Goal: Task Accomplishment & Management: Manage account settings

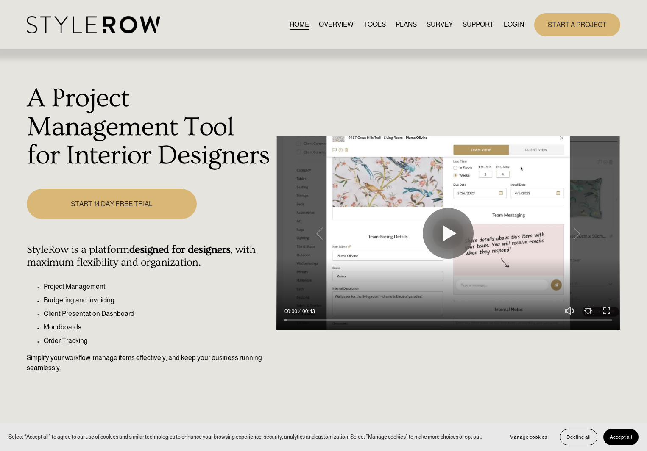
click at [524, 17] on div "START A PROJECT" at bounding box center [572, 24] width 96 height 23
click at [519, 22] on link "LOGIN" at bounding box center [514, 24] width 20 height 11
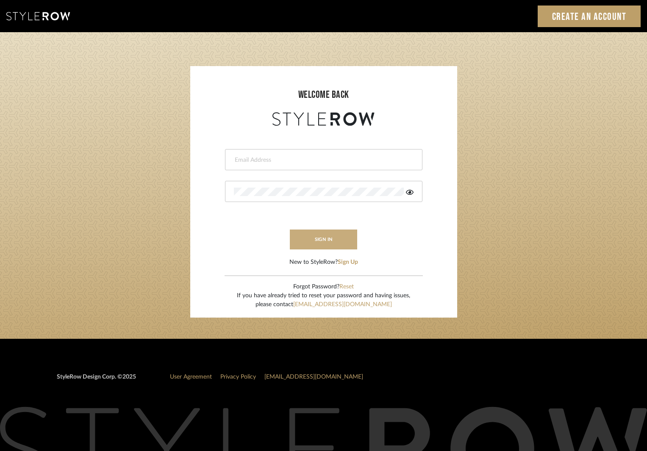
type input "ksears@morgantewilson.com"
click at [335, 232] on button "sign in" at bounding box center [324, 240] width 68 height 20
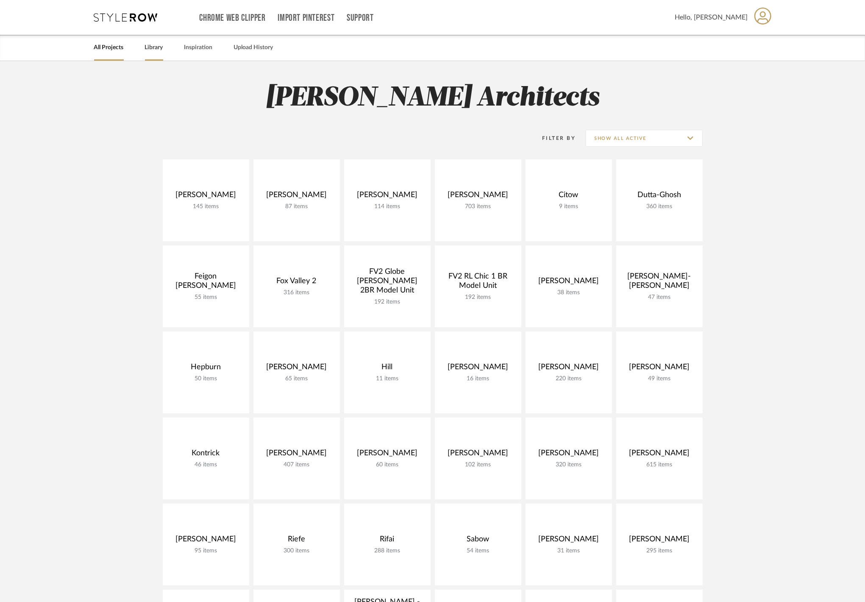
click at [160, 50] on link "Library" at bounding box center [154, 47] width 18 height 11
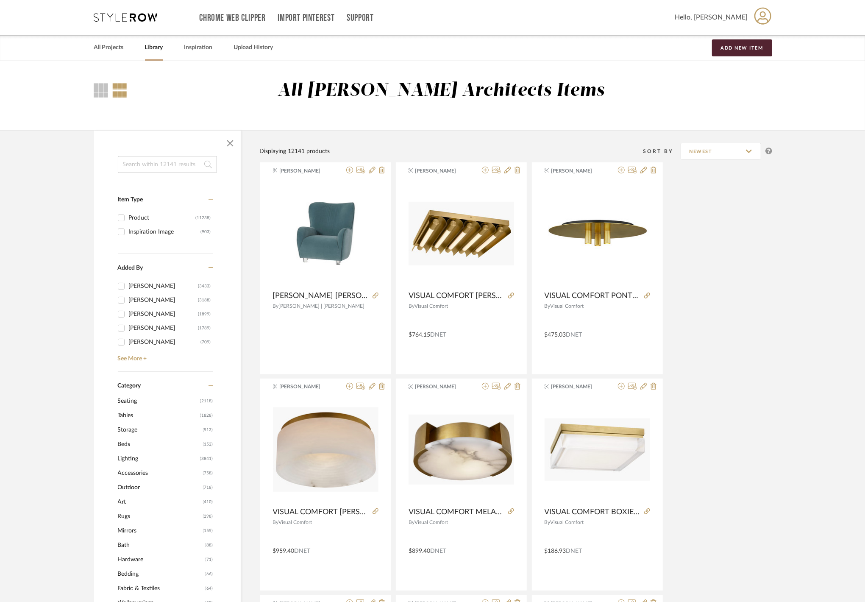
click at [191, 167] on input at bounding box center [167, 164] width 99 height 17
type input "gordon"
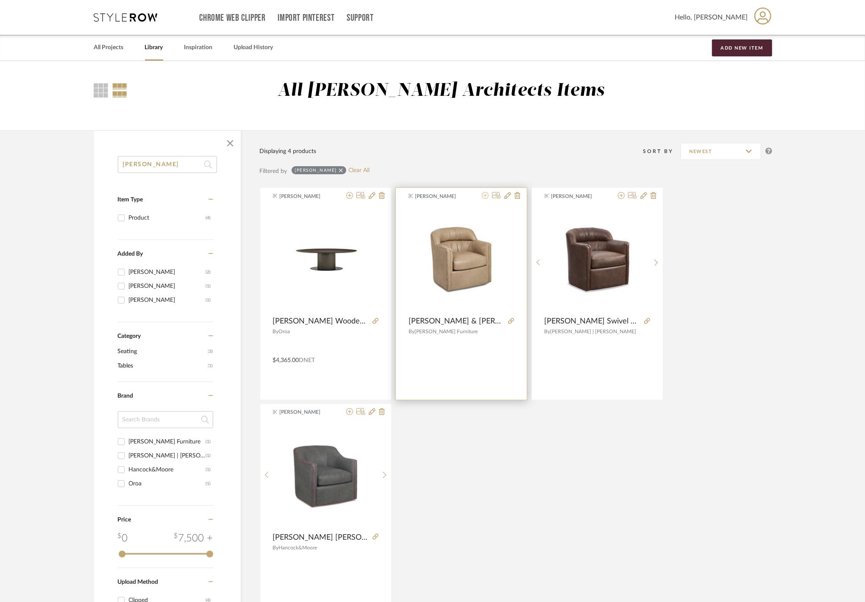
click at [485, 198] on icon at bounding box center [485, 195] width 7 height 7
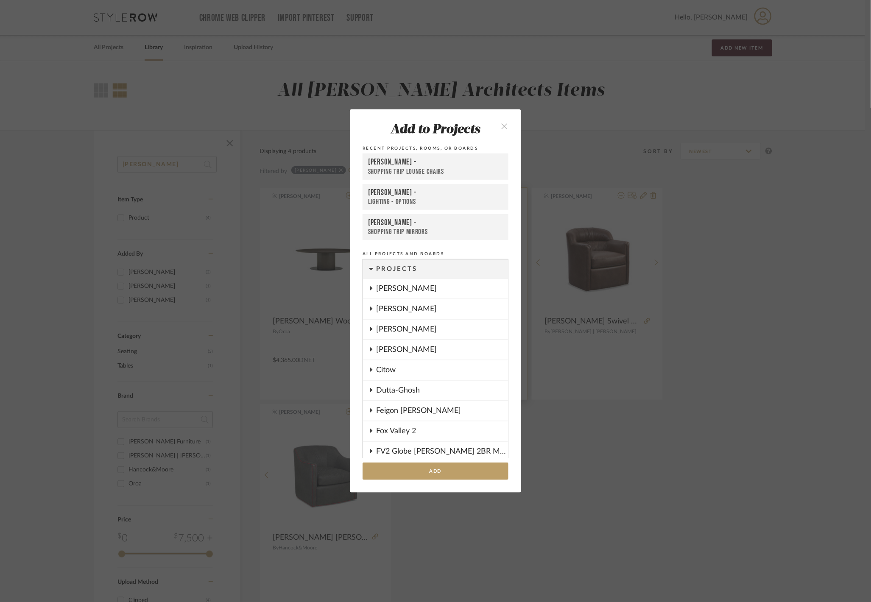
scroll to position [463, 0]
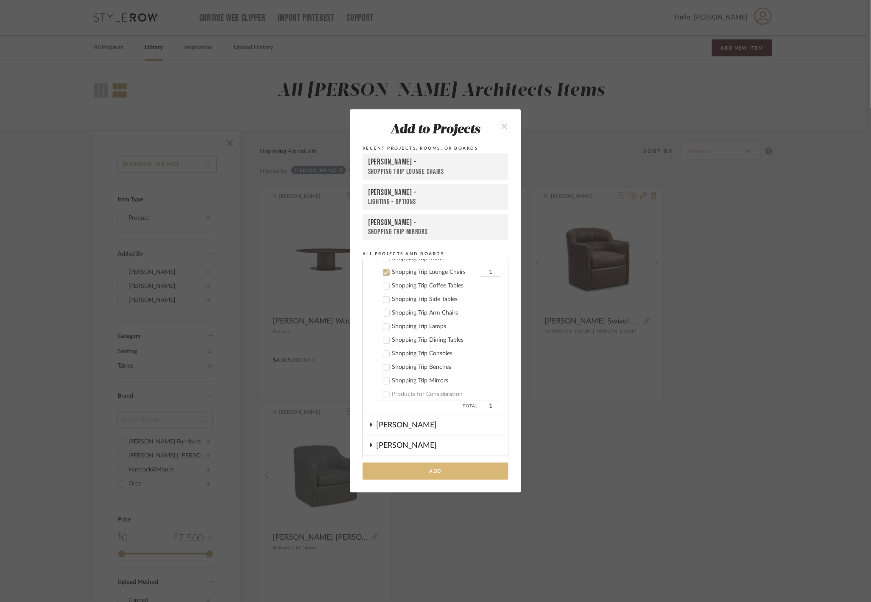
click at [441, 474] on button "Add" at bounding box center [435, 470] width 146 height 17
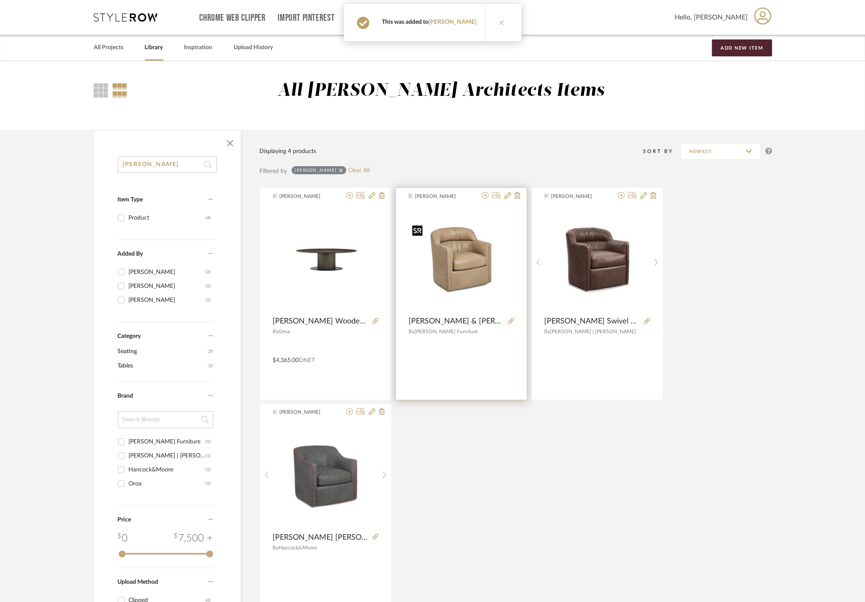
click at [443, 259] on img "0" at bounding box center [462, 258] width 106 height 75
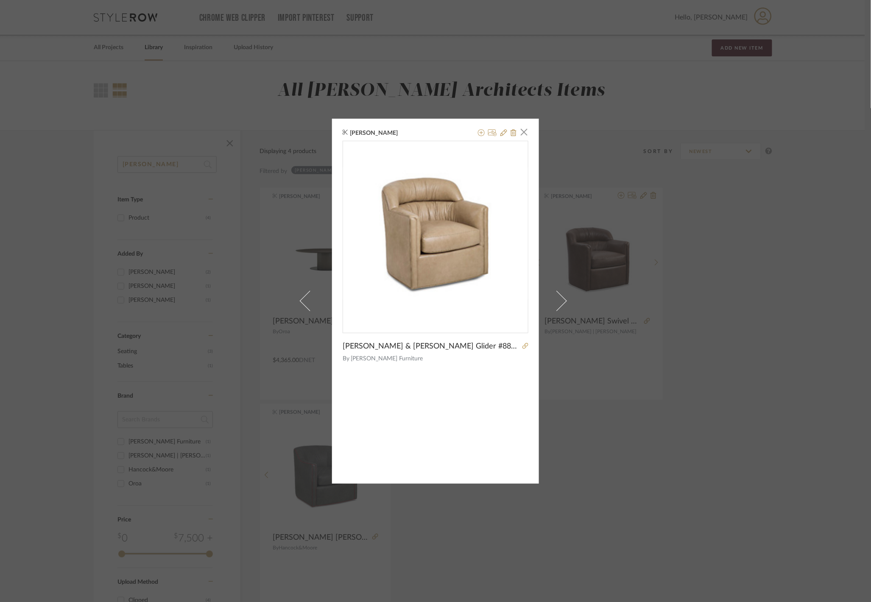
drag, startPoint x: 555, startPoint y: 401, endPoint x: 542, endPoint y: 360, distance: 42.9
click at [555, 401] on link at bounding box center [561, 301] width 23 height 365
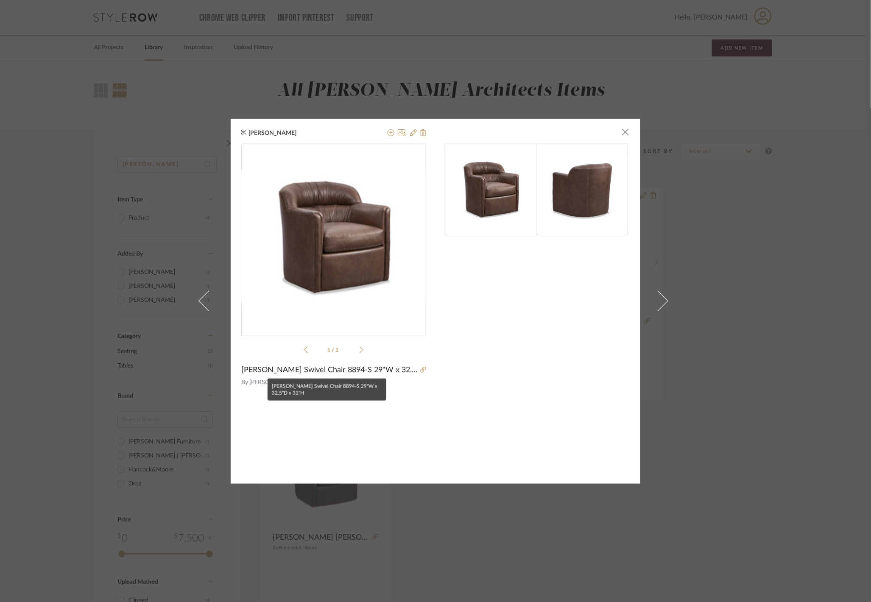
click at [311, 372] on span "Baker Gordon Swivel Chair 8894-S 29"W x 32.5"D x 31"H" at bounding box center [329, 369] width 176 height 9
click at [411, 136] on icon at bounding box center [413, 132] width 7 height 7
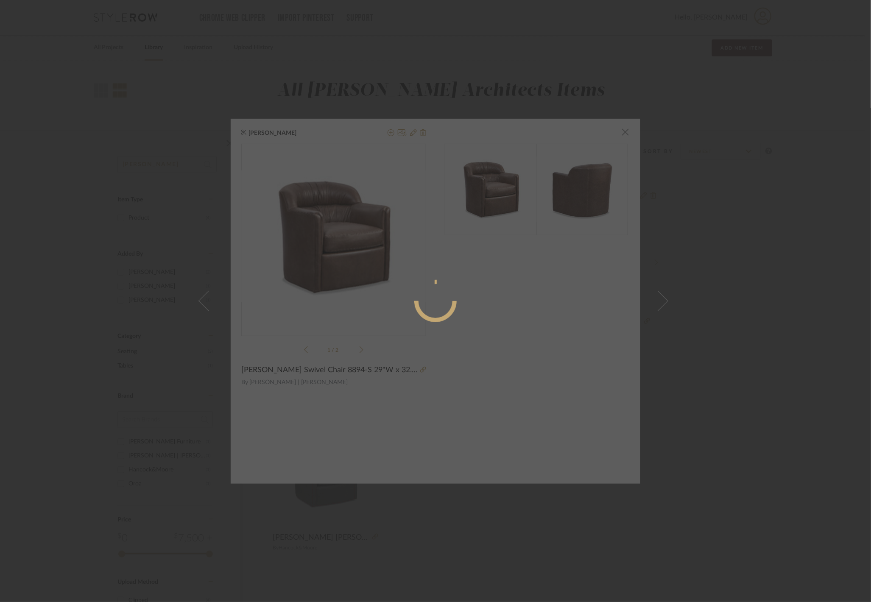
radio input "true"
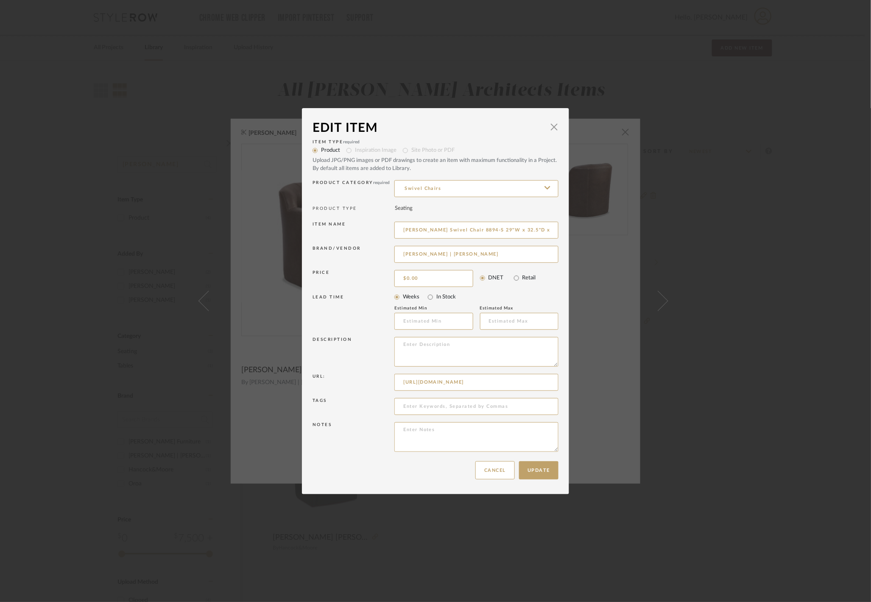
scroll to position [0, 7]
drag, startPoint x: 399, startPoint y: 228, endPoint x: 593, endPoint y: 216, distance: 194.1
click at [593, 216] on div "Edit Item × Item Type required Product Inspiration Image Site Photo or PDF Uplo…" at bounding box center [435, 301] width 871 height 602
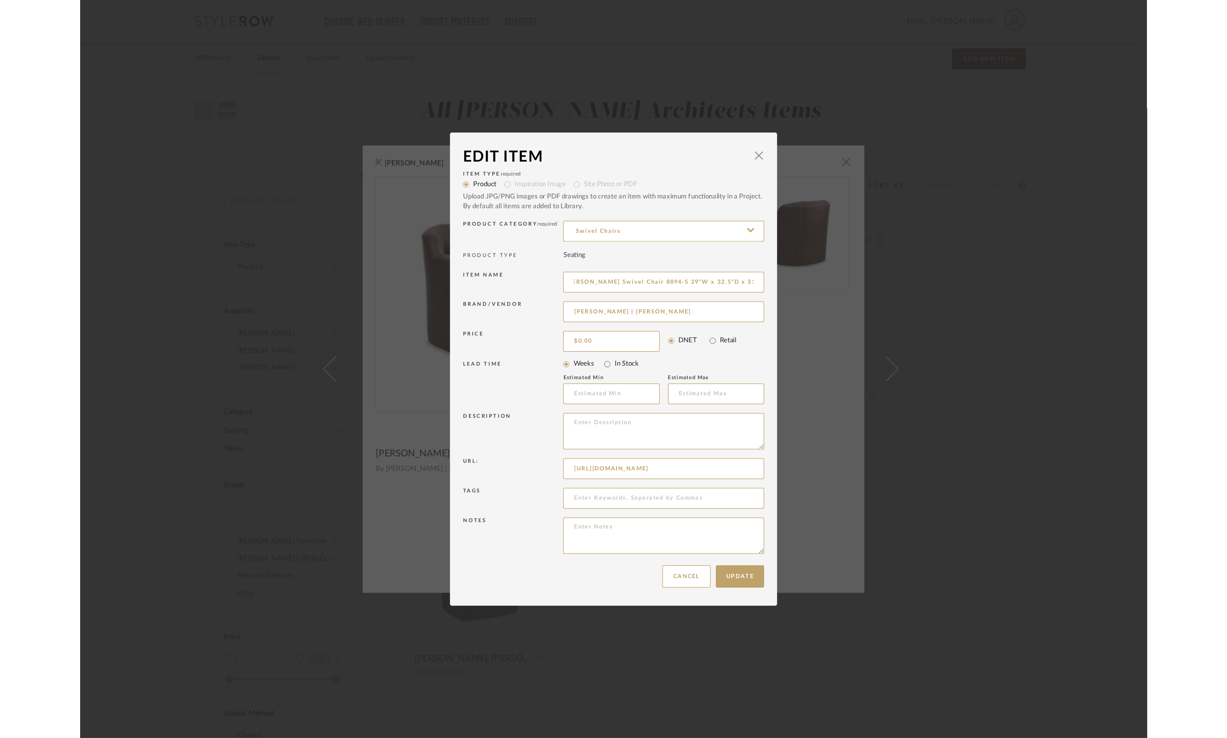
scroll to position [0, 0]
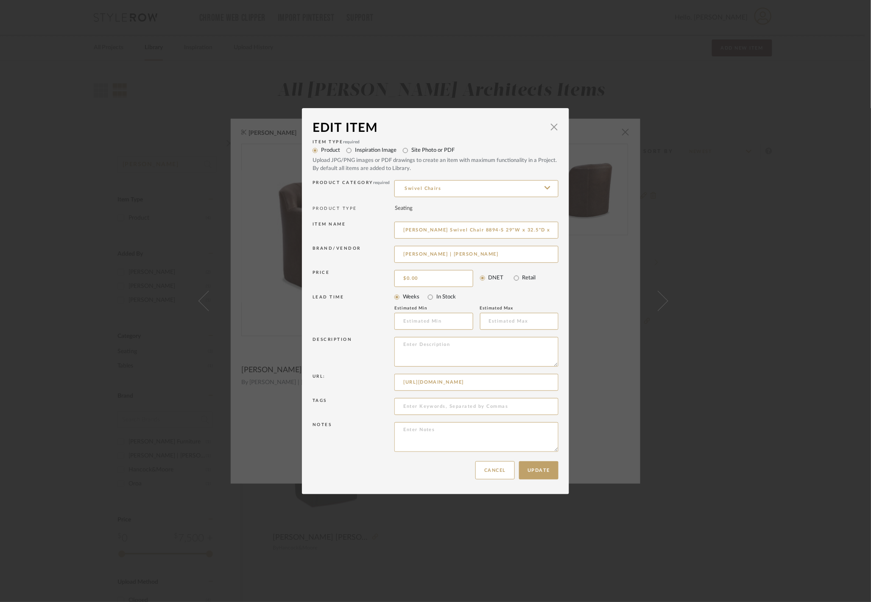
click at [716, 204] on div "Edit Item × Item Type required Product Inspiration Image Site Photo or PDF Uplo…" at bounding box center [435, 301] width 871 height 602
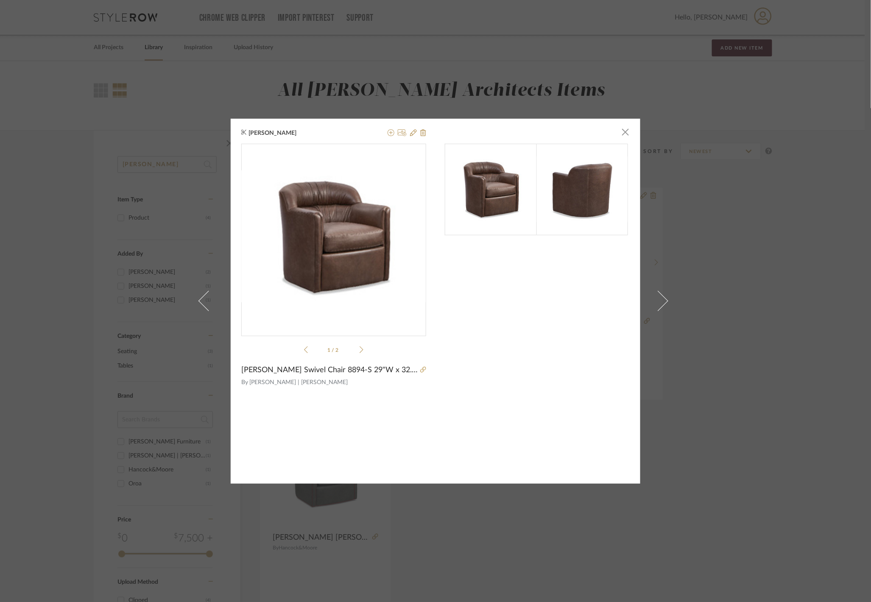
click at [514, 68] on div "Kathryn Sears × 1 / 2 Baker Gordon Swivel Chair 8894-S 29"W x 32.5"D x 31"H By …" at bounding box center [435, 301] width 871 height 602
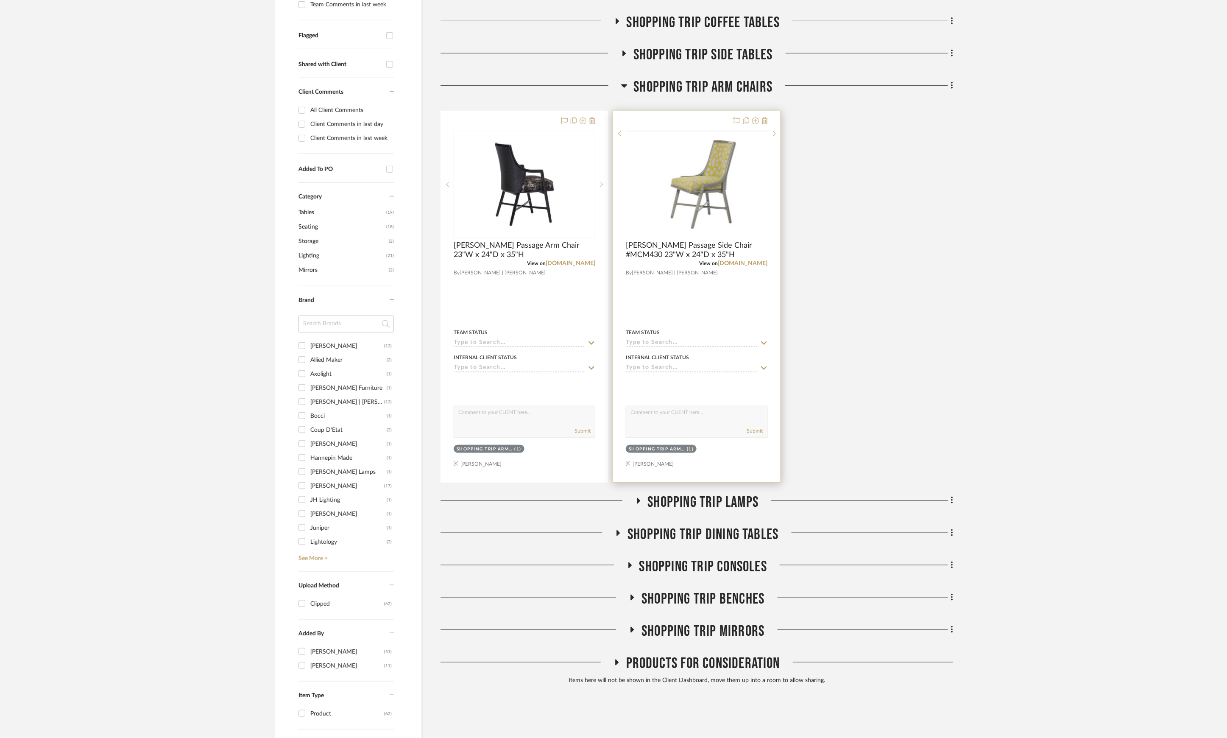
scroll to position [454, 0]
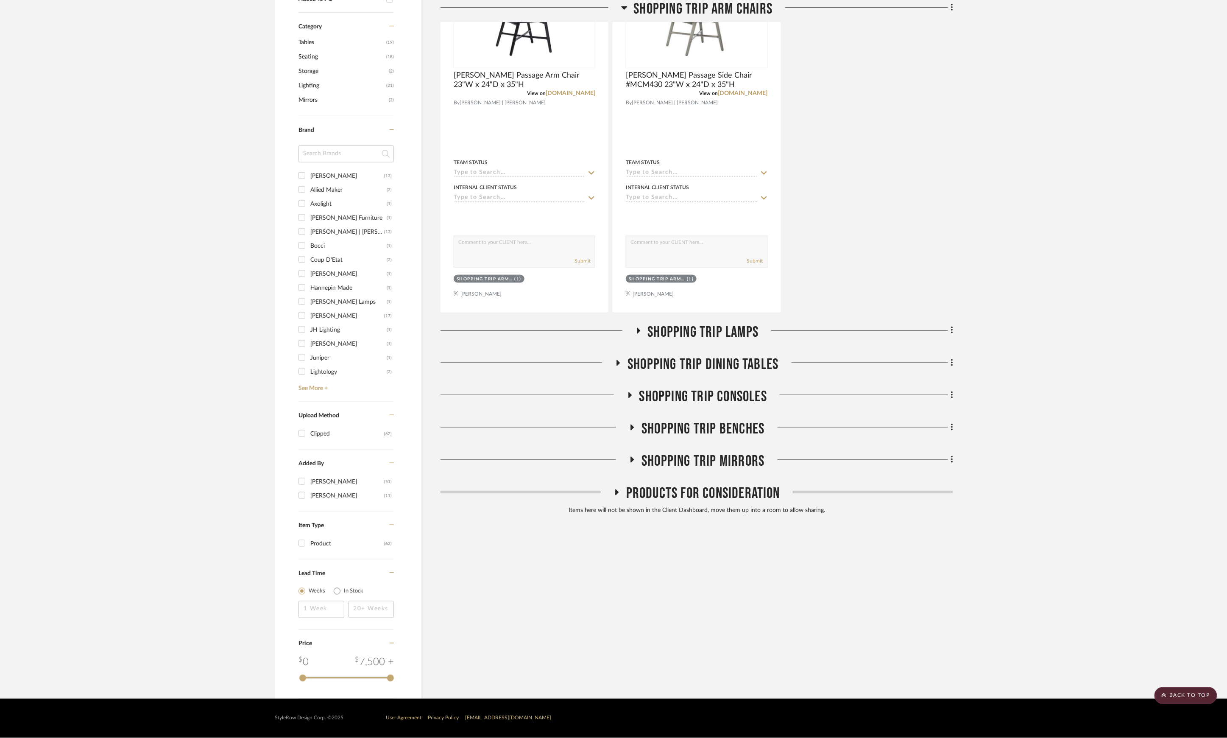
click at [712, 423] on span "Shopping Trip Benches" at bounding box center [702, 429] width 123 height 18
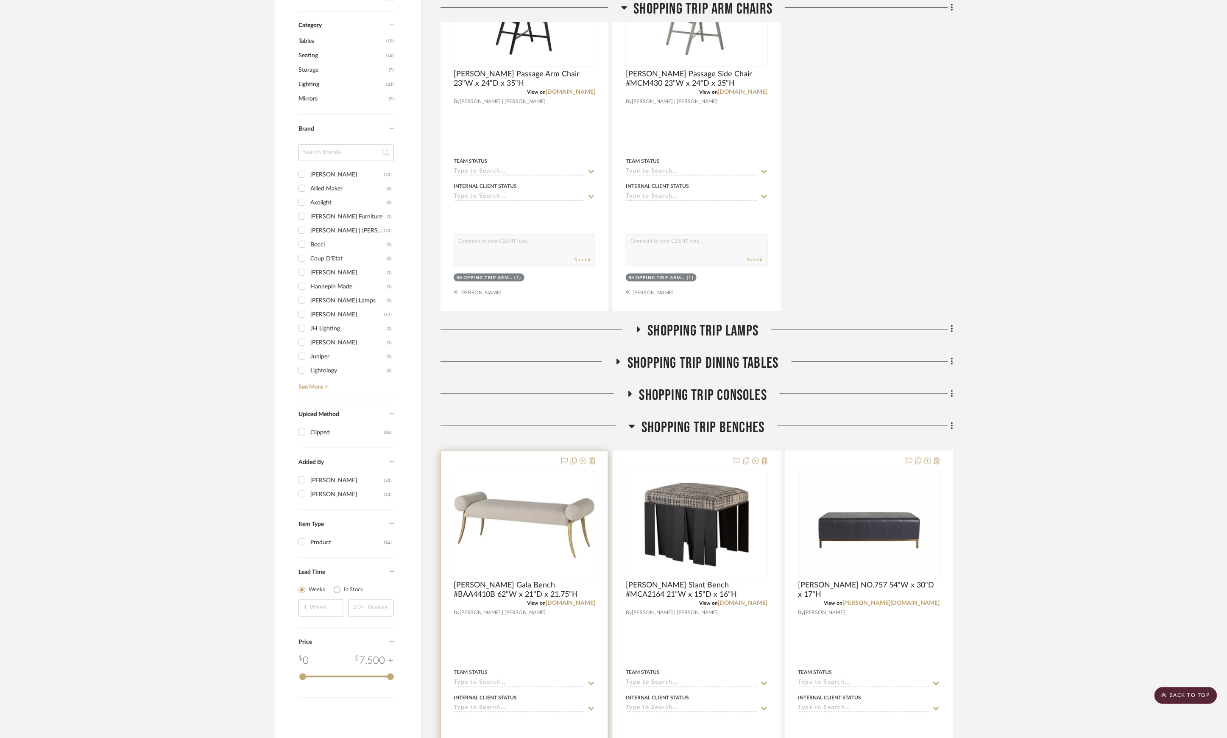
scroll to position [623, 0]
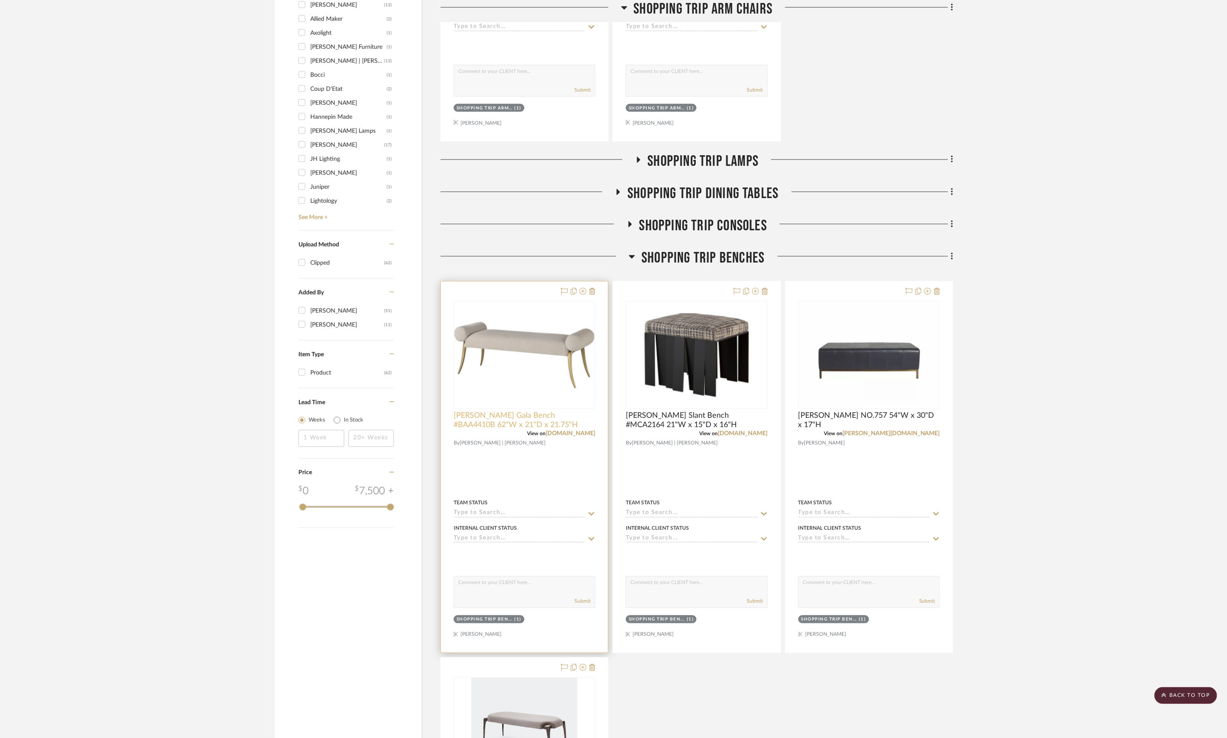
click at [542, 415] on span "[PERSON_NAME] Gala Bench #BAA4410B 62"W x 21"D x 21.75"H" at bounding box center [525, 420] width 142 height 19
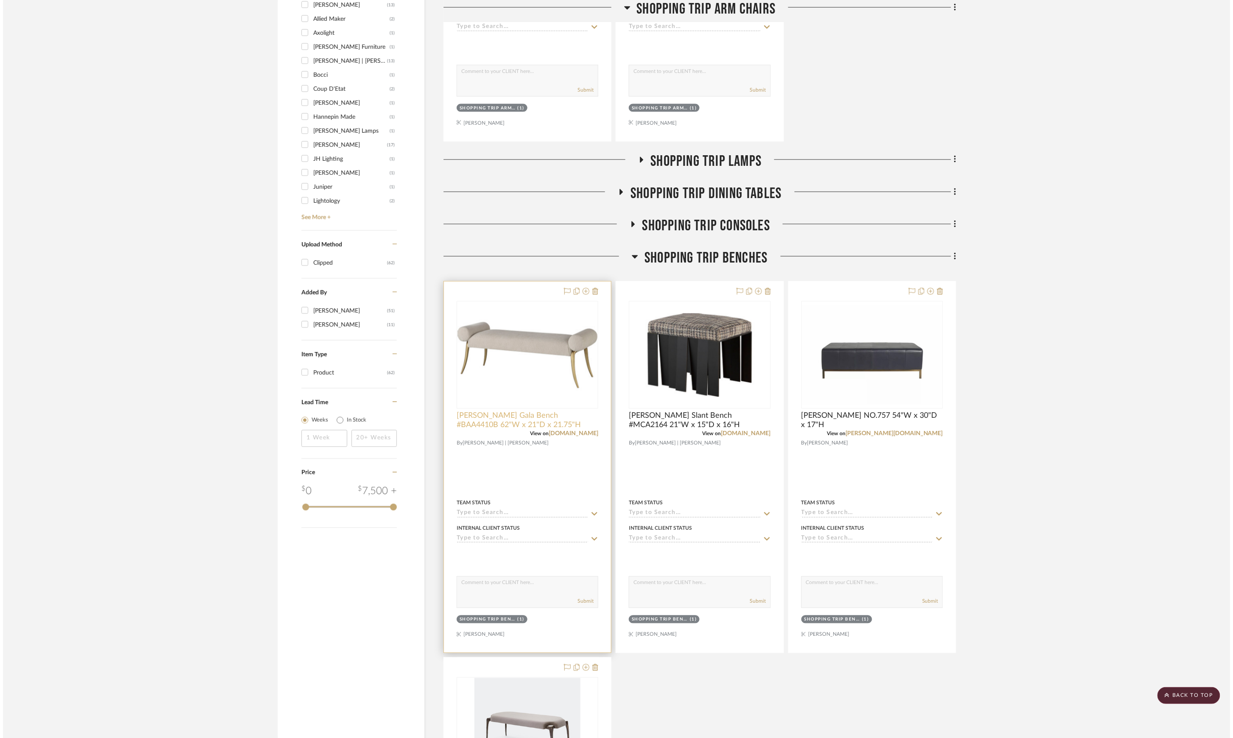
scroll to position [0, 0]
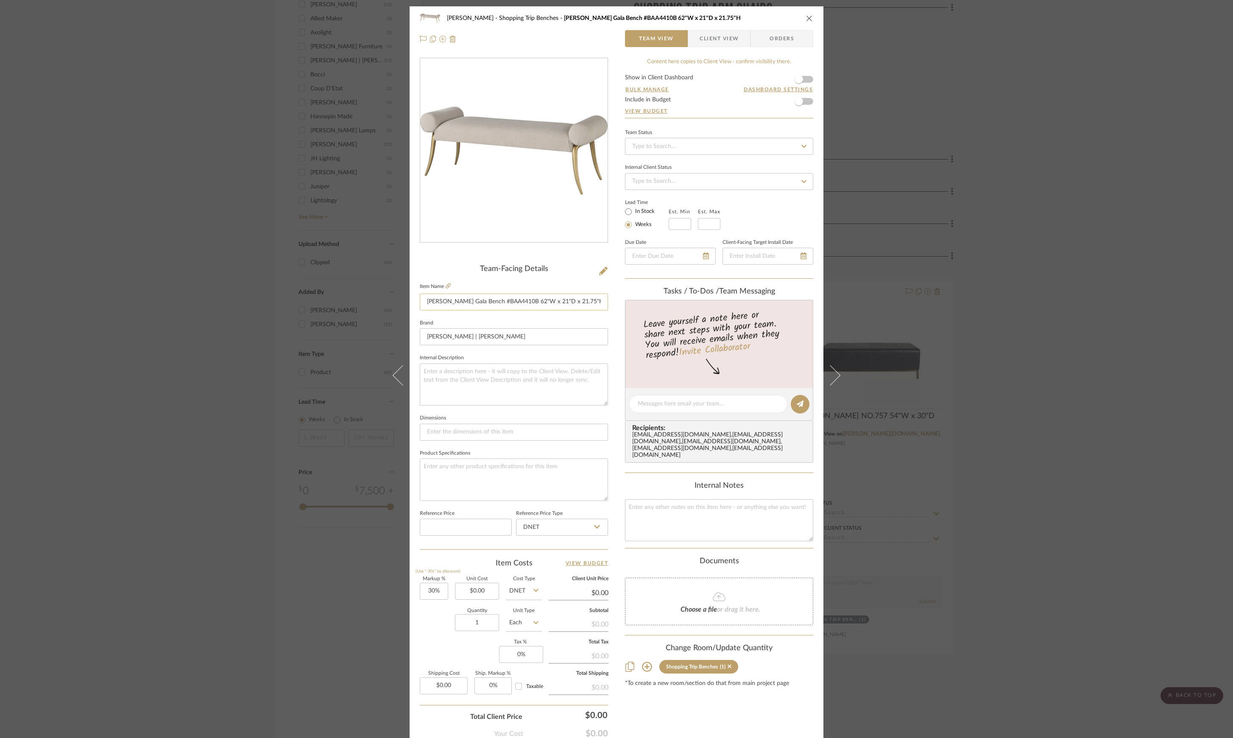
drag, startPoint x: 425, startPoint y: 303, endPoint x: 580, endPoint y: 302, distance: 155.6
click at [580, 302] on input "[PERSON_NAME] Gala Bench #BAA4410B 62"W x 21"D x 21.75"H" at bounding box center [514, 301] width 188 height 17
click at [218, 243] on div "Lesnik Shopping Trip Benches Baker Gala Bench #BAA4410B 62"W x 21"D x 21.75"H T…" at bounding box center [616, 369] width 1233 height 738
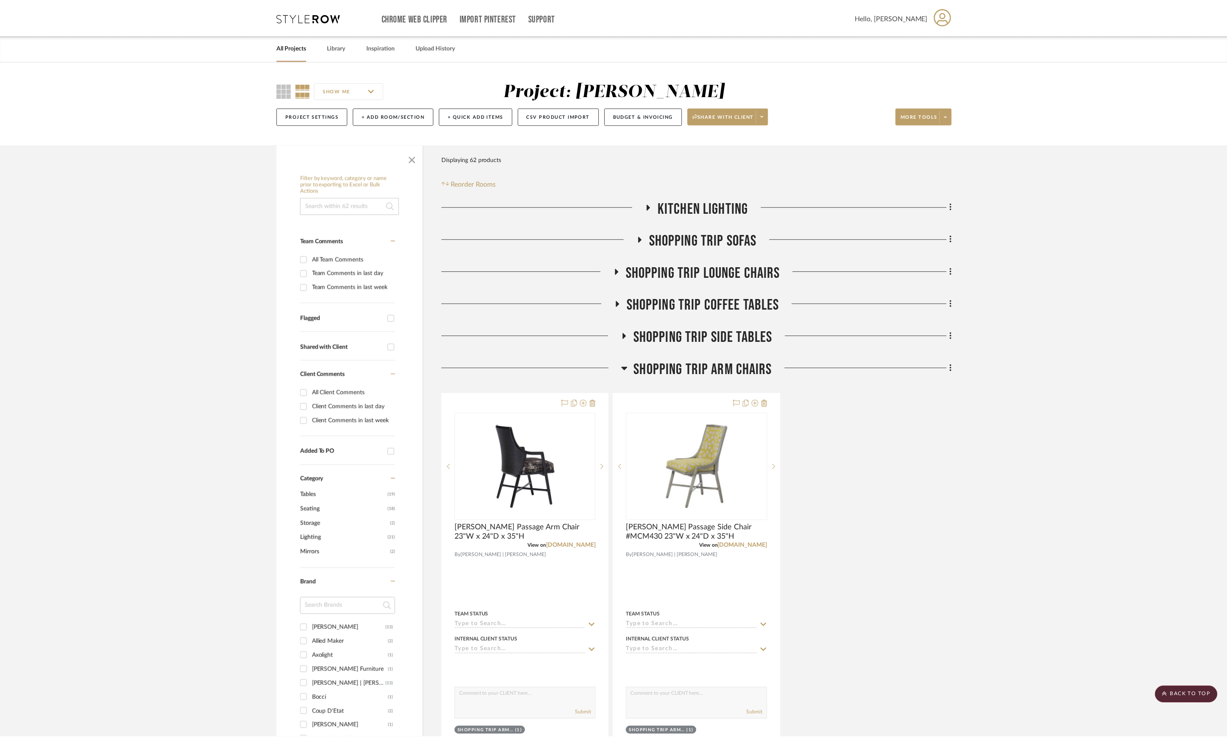
scroll to position [623, 0]
click at [725, 371] on span "Shopping Trip Arm Chairs" at bounding box center [703, 369] width 139 height 18
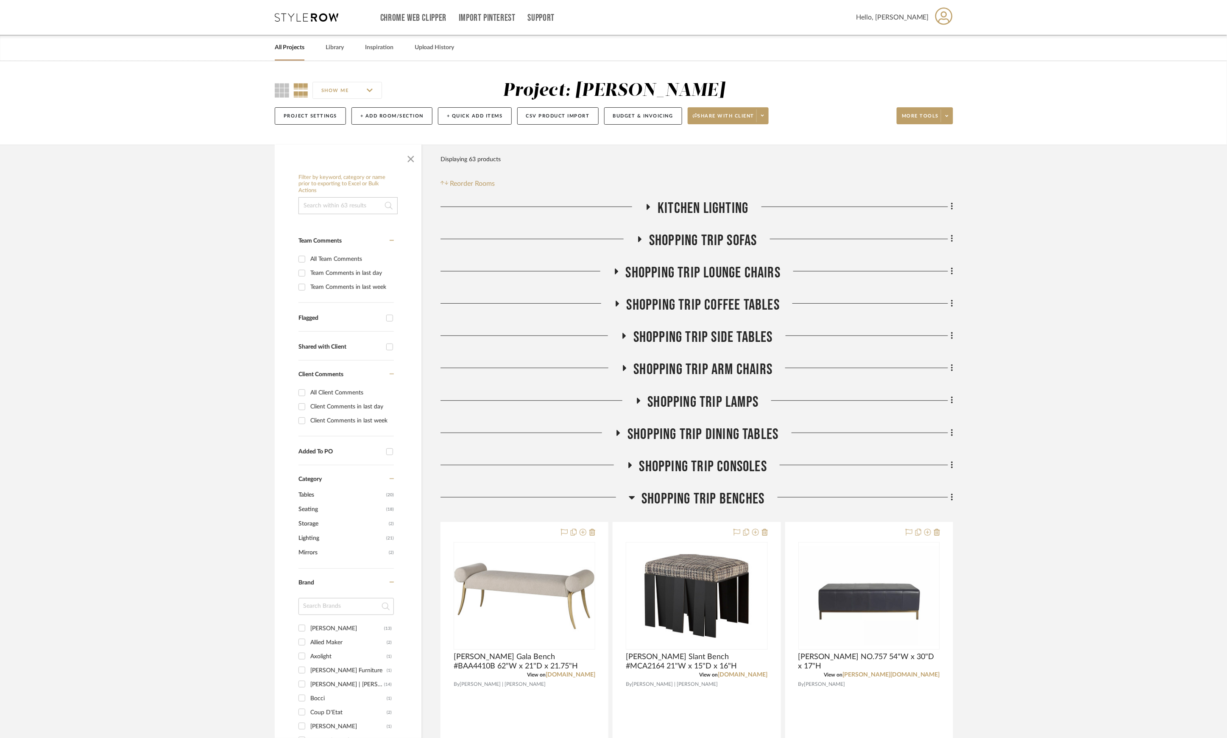
click at [722, 334] on span "Shopping Trip Side Tables" at bounding box center [702, 337] width 139 height 18
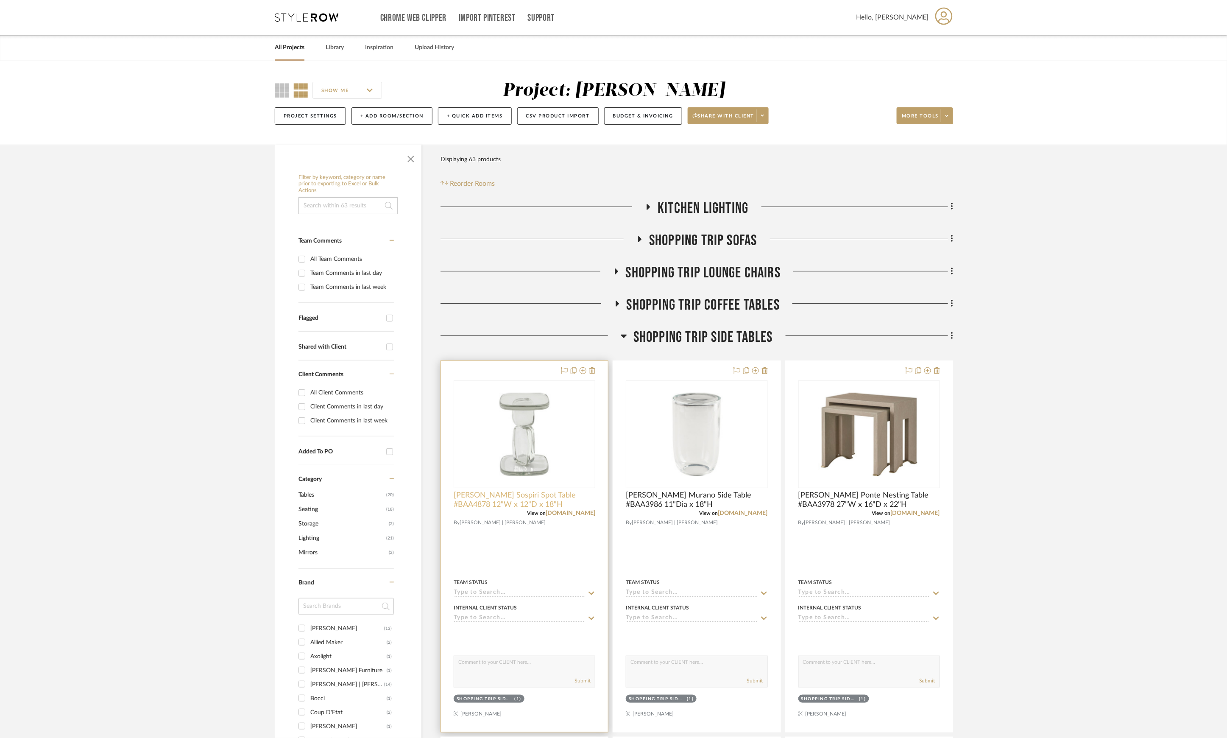
click at [587, 495] on span "[PERSON_NAME] Sospiri Spot Table #BAA4878 12"W x 12"D x 18"H" at bounding box center [525, 499] width 142 height 19
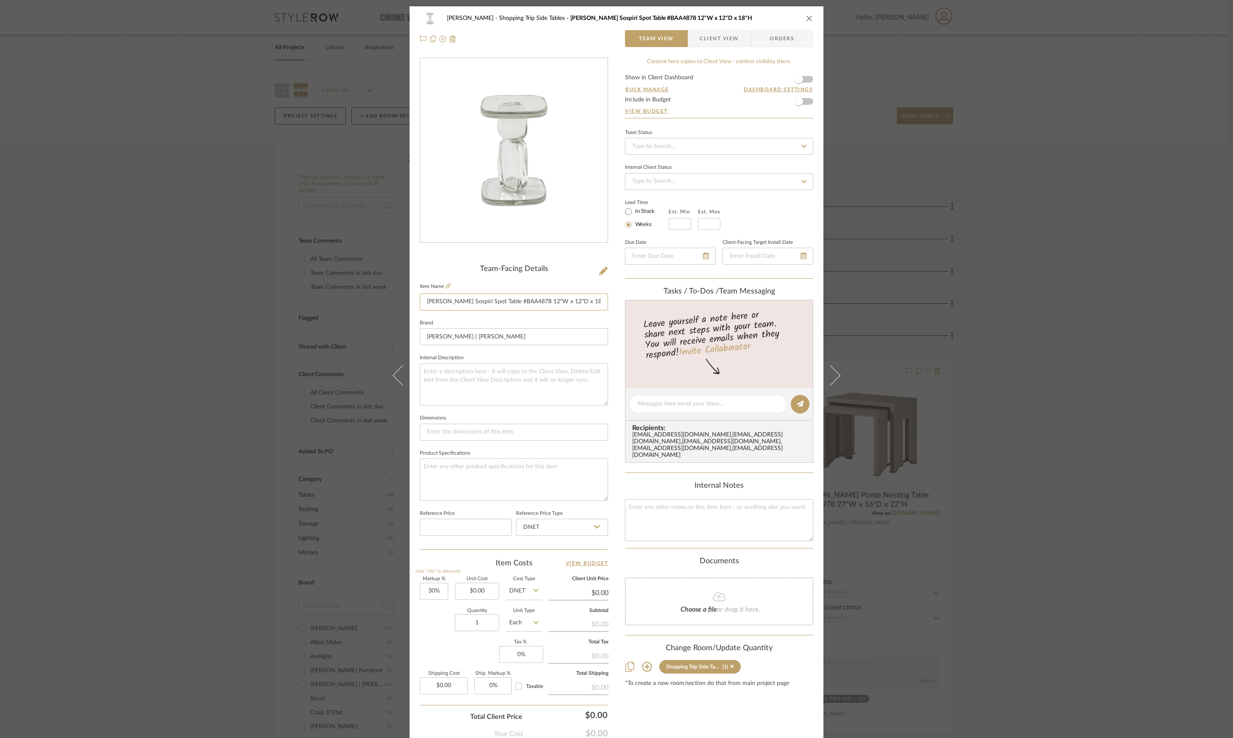
drag, startPoint x: 518, startPoint y: 301, endPoint x: 608, endPoint y: 303, distance: 89.9
click at [608, 303] on div "Lesnik Shopping Trip Side Tables Baker Sospiri Spot Table #BAA4878 12"W x 12"D …" at bounding box center [616, 397] width 414 height 783
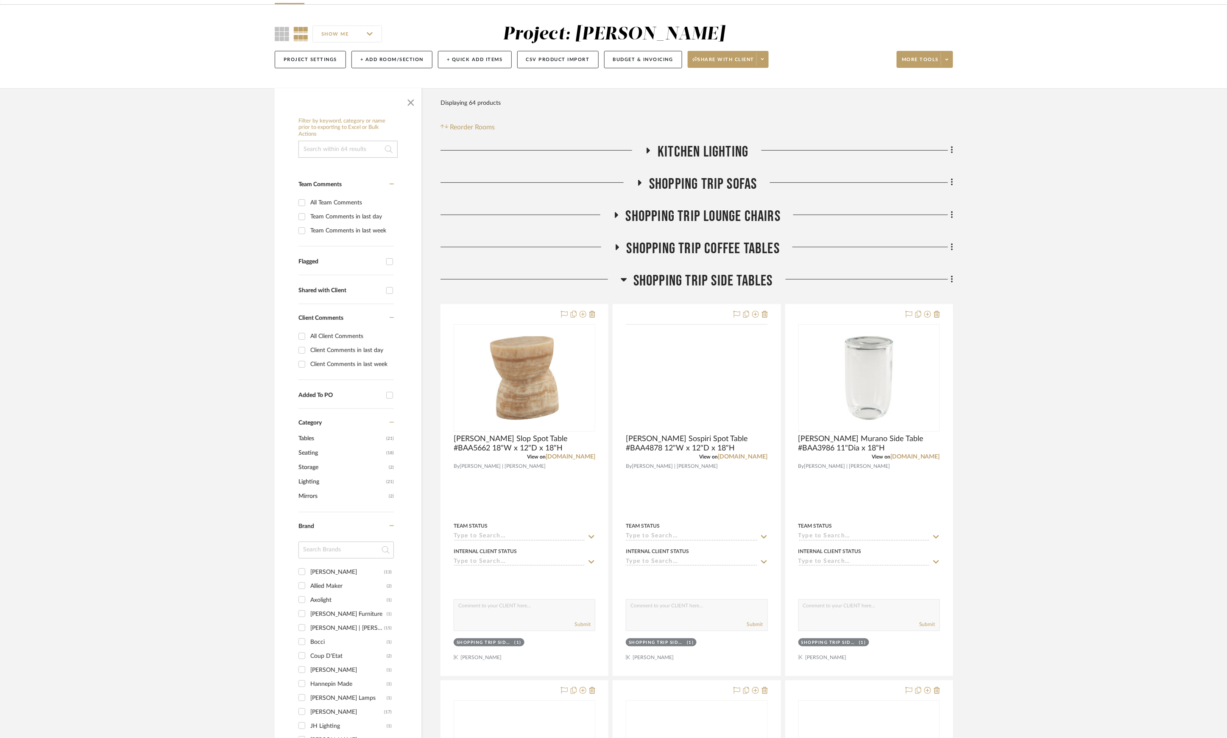
scroll to position [113, 0]
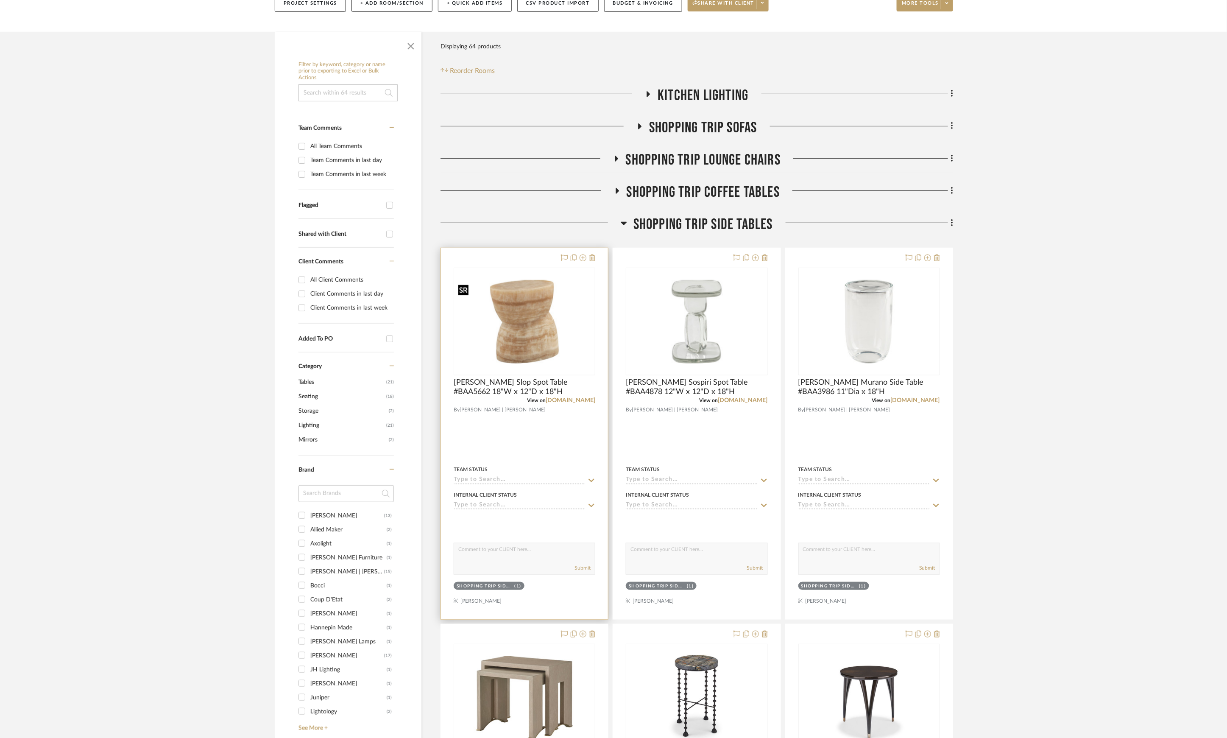
click at [0, 0] on img at bounding box center [0, 0] width 0 height 0
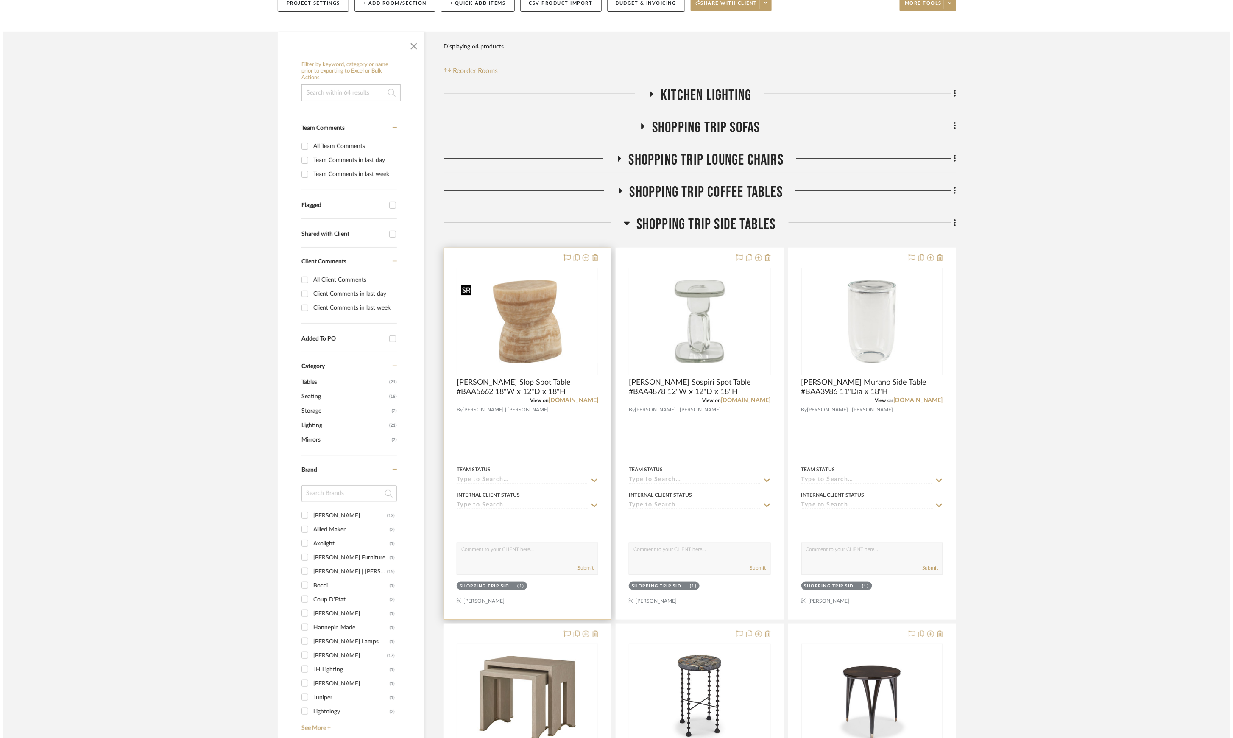
scroll to position [0, 0]
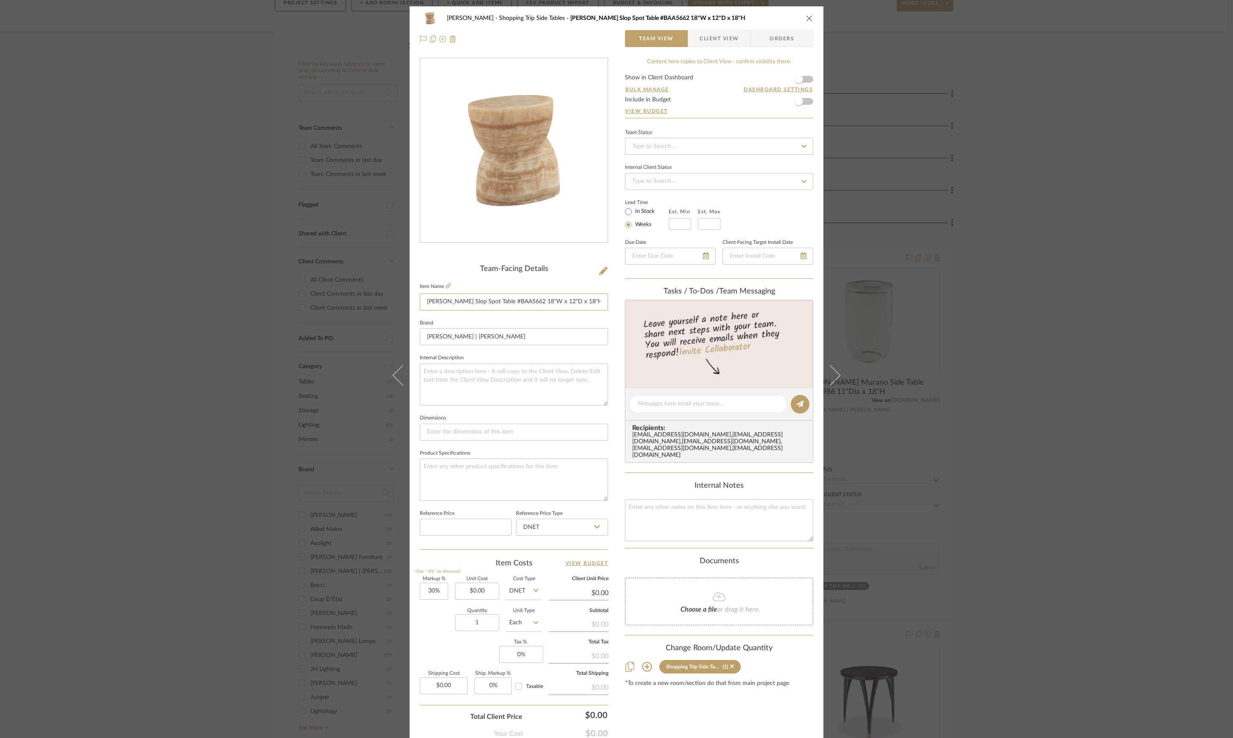
drag, startPoint x: 434, startPoint y: 302, endPoint x: 618, endPoint y: 306, distance: 183.6
click at [618, 306] on div "[PERSON_NAME] Shopping Trip Side Tables [PERSON_NAME] Slop Spot Table #BAA5662 …" at bounding box center [616, 397] width 414 height 783
drag, startPoint x: 260, startPoint y: 128, endPoint x: 161, endPoint y: 25, distance: 142.7
click at [260, 128] on div "[PERSON_NAME] Shopping Trip Side Tables [PERSON_NAME] Slop Spot Table #BAA5662 …" at bounding box center [616, 369] width 1233 height 738
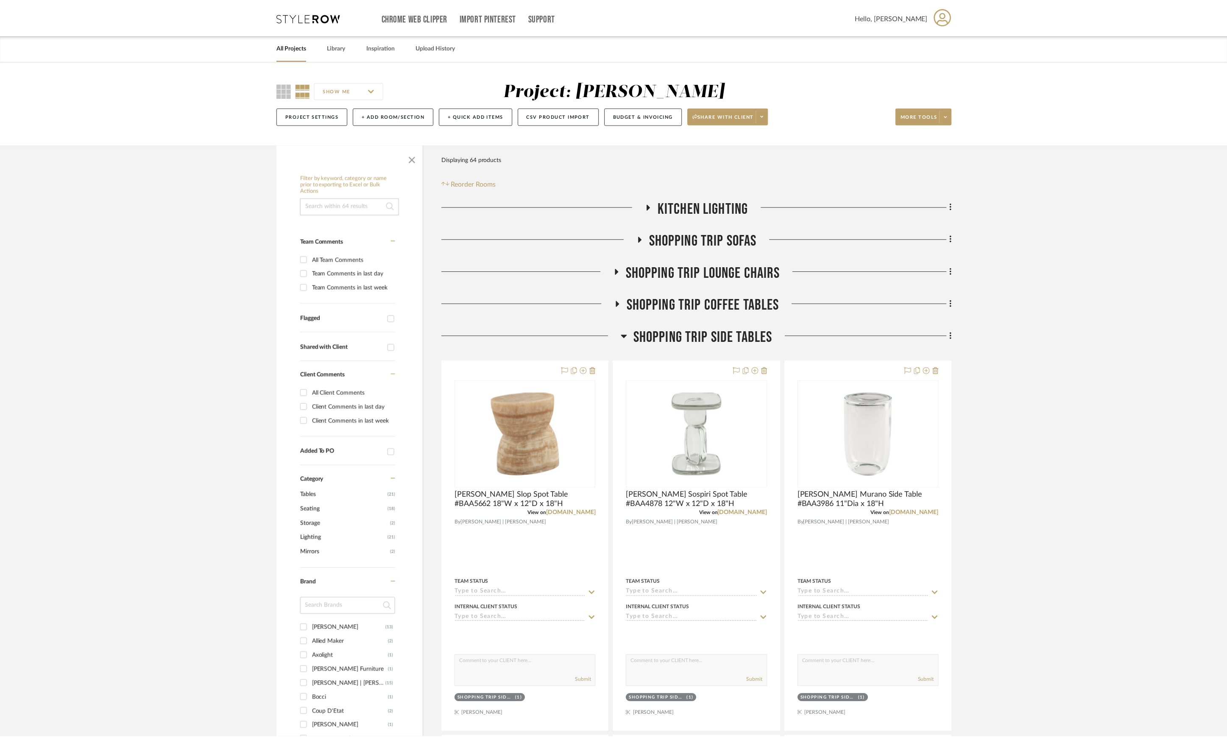
scroll to position [113, 0]
click at [728, 340] on span "Shopping Trip Side Tables" at bounding box center [702, 337] width 139 height 18
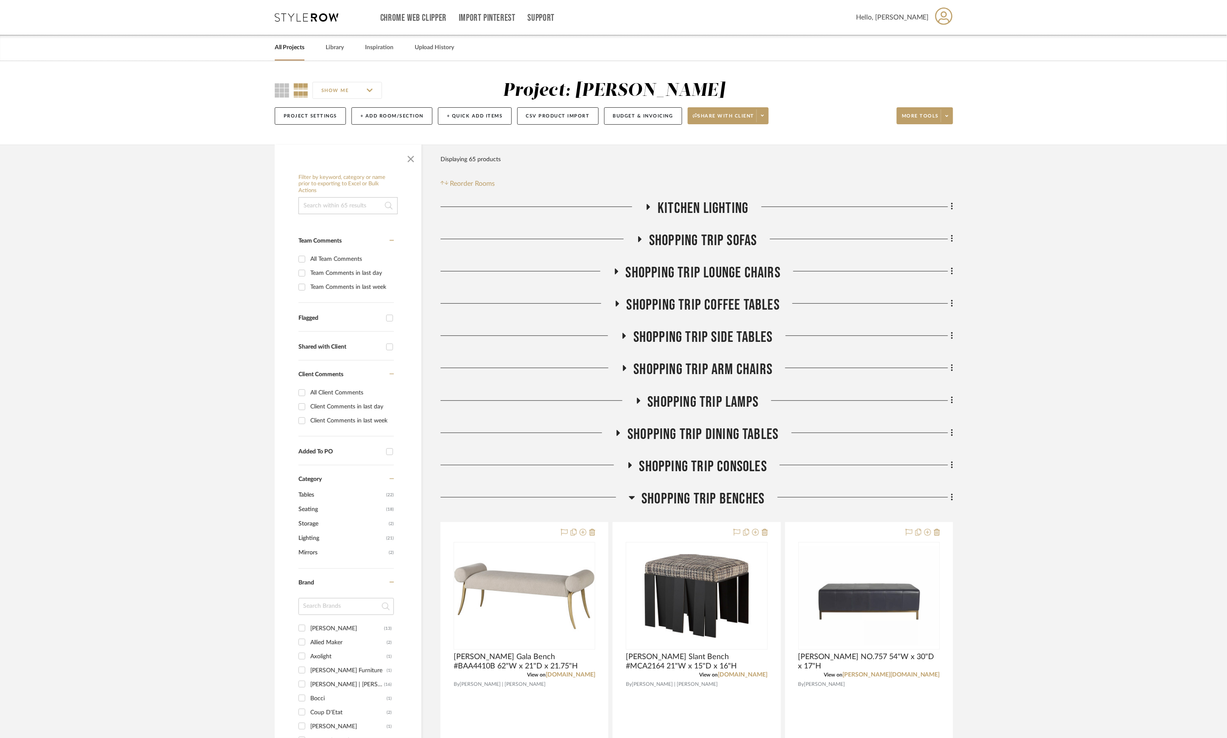
click at [724, 496] on span "Shopping Trip Benches" at bounding box center [702, 499] width 123 height 18
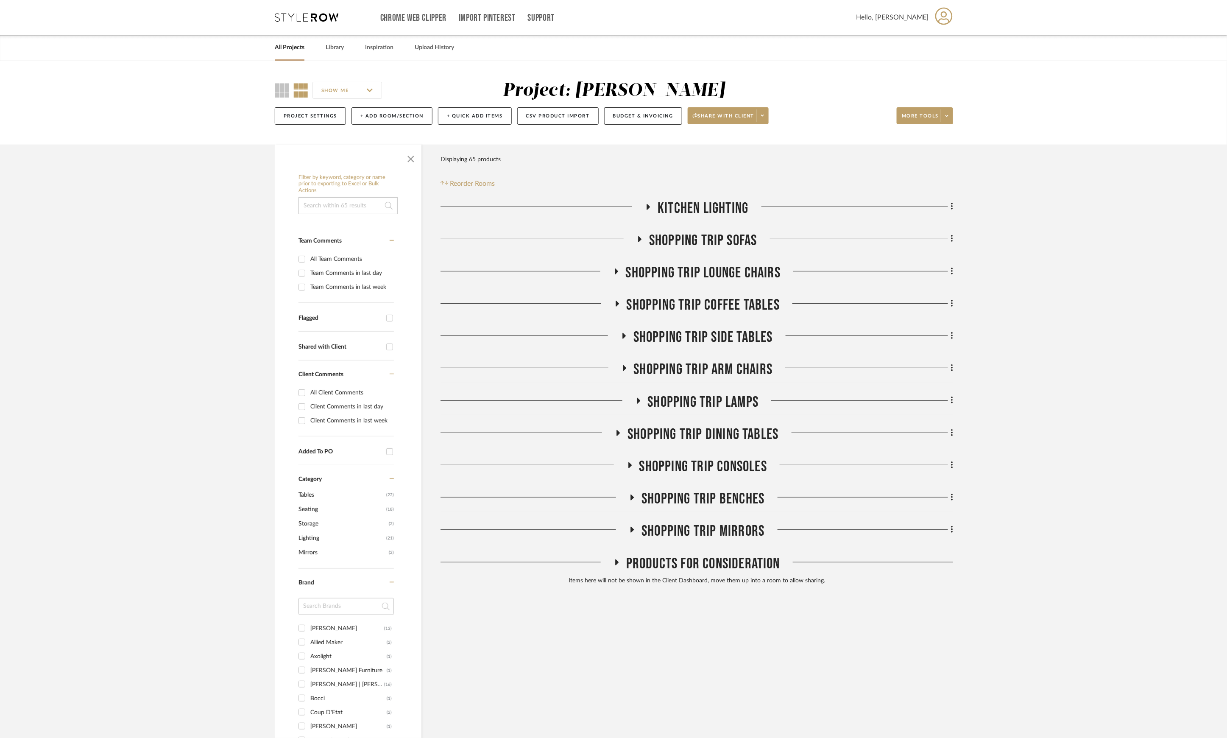
click at [723, 472] on span "Shopping Trip Consoles" at bounding box center [703, 466] width 128 height 18
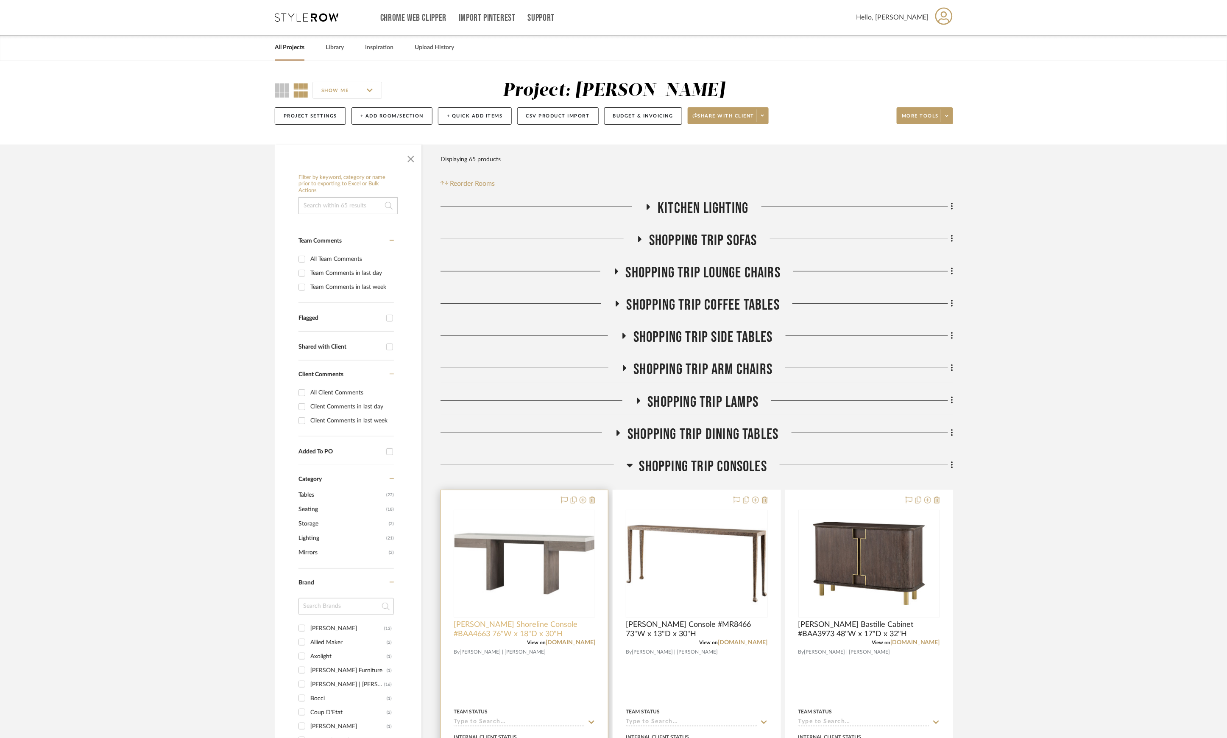
click at [517, 624] on span "[PERSON_NAME] Shoreline Console #BAA4663 76"W x 18"D x 30"H" at bounding box center [525, 629] width 142 height 19
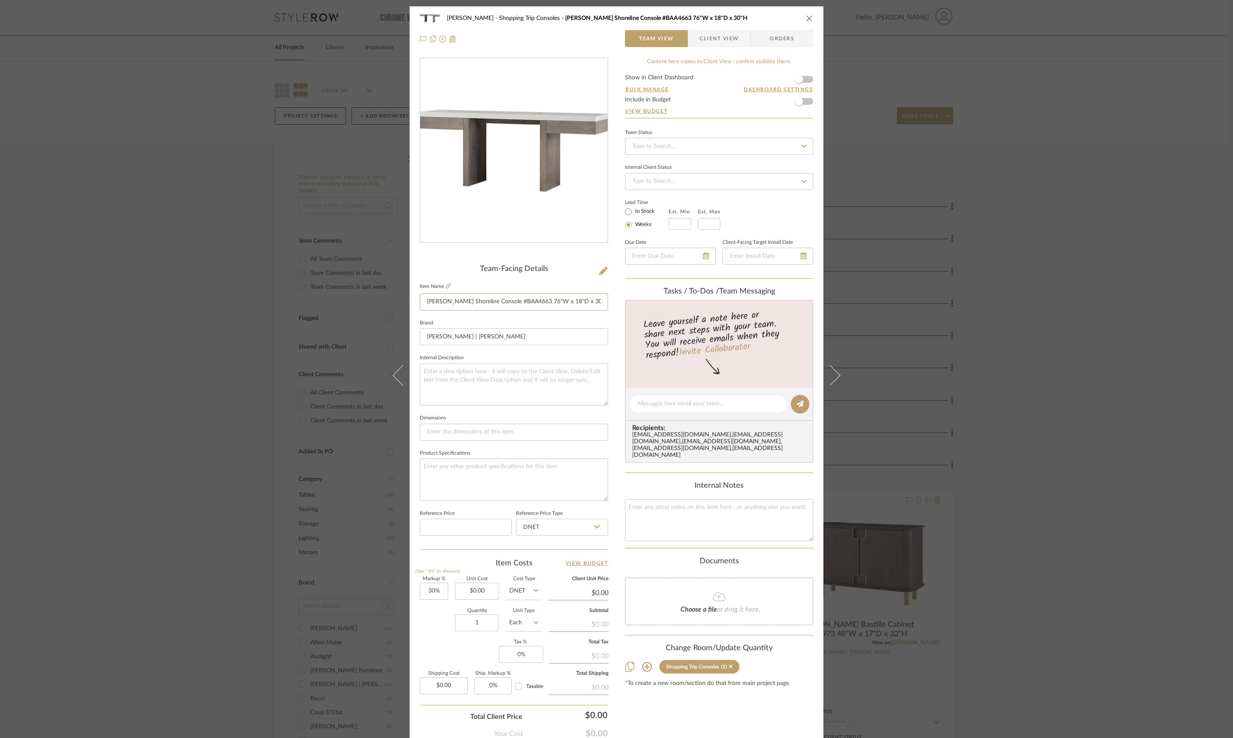
drag, startPoint x: 426, startPoint y: 302, endPoint x: 664, endPoint y: 307, distance: 238.3
click at [664, 307] on div "Lesnik Shopping Trip Consoles Baker Shoreline Console #BAA4663 76"W x 18"D x 30…" at bounding box center [616, 397] width 414 height 783
click at [1065, 332] on div "Lesnik Shopping Trip Consoles Baker Shoreline Console #BAA4663 76"W x 18"D x 30…" at bounding box center [616, 369] width 1233 height 738
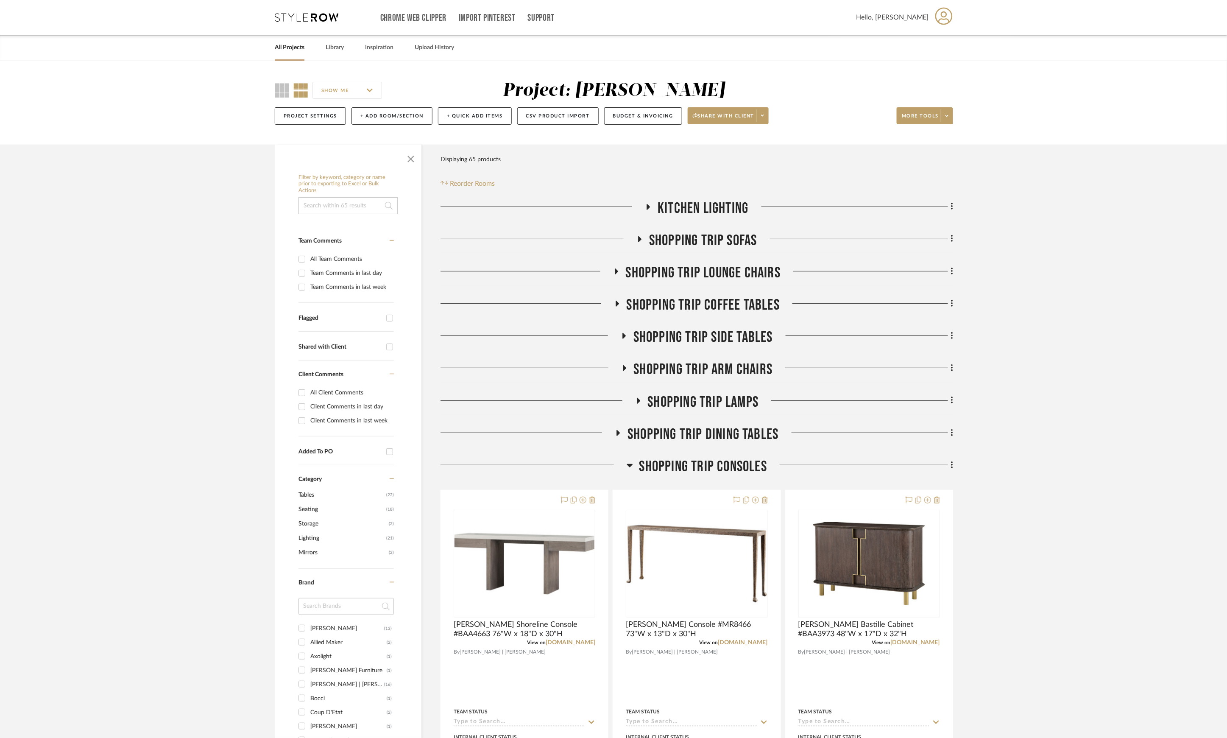
click at [741, 273] on span "Shopping Trip Lounge Chairs" at bounding box center [703, 273] width 155 height 18
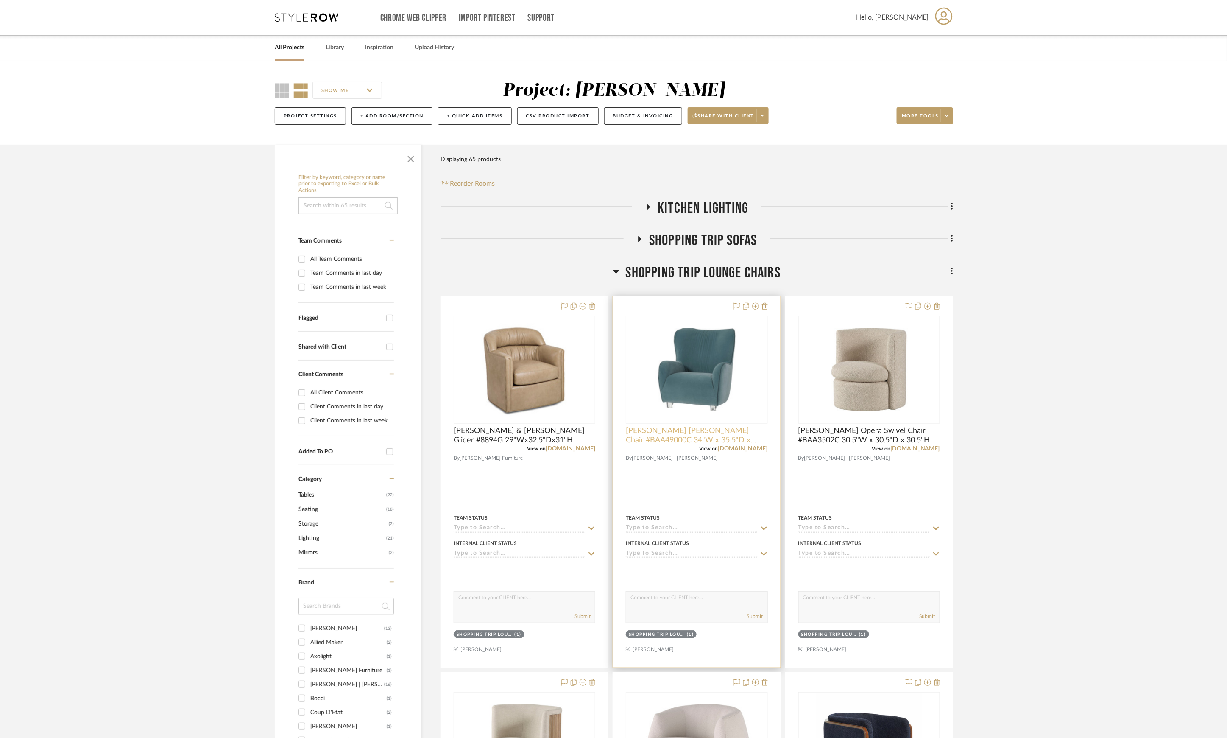
click at [688, 428] on span "[PERSON_NAME] [PERSON_NAME] Chair #BAA49000C 34"W x 35.5"D x 38.5"H" at bounding box center [697, 435] width 142 height 19
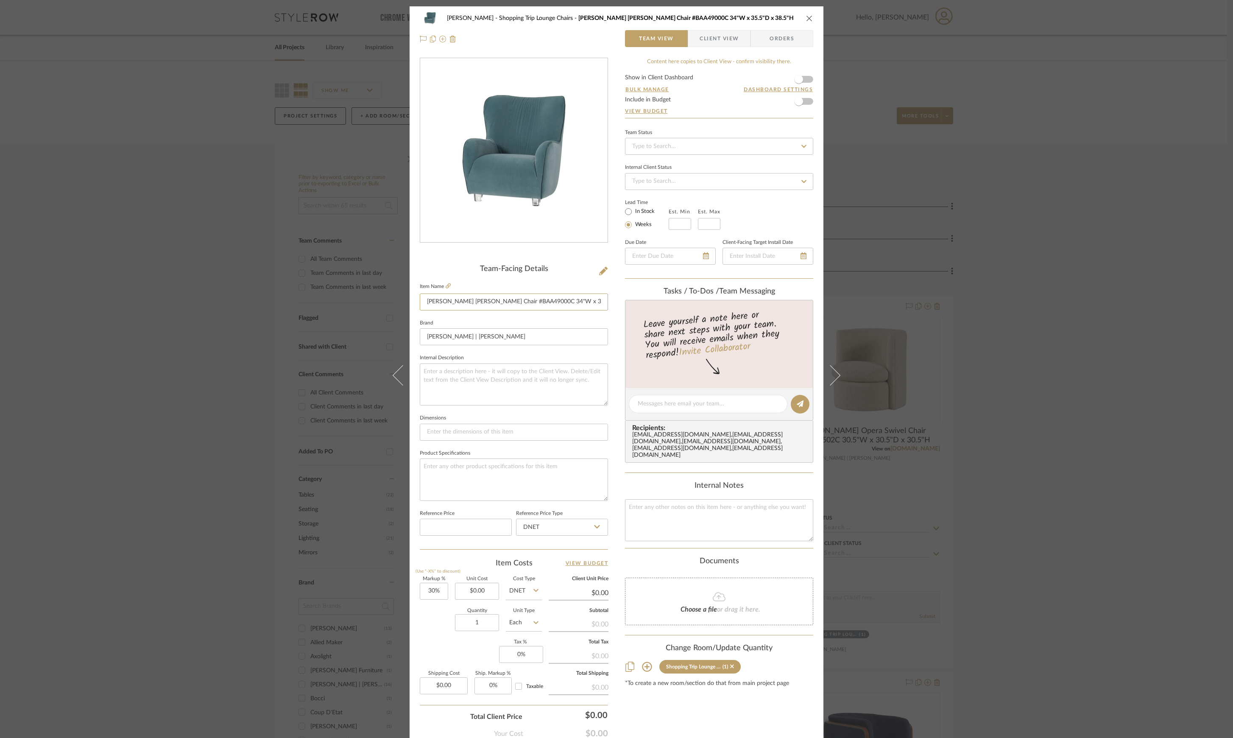
drag, startPoint x: 424, startPoint y: 301, endPoint x: 633, endPoint y: 328, distance: 210.4
click at [660, 302] on div "Lesnik Shopping Trip Lounge Chairs Baker Torre Chair #BAA49000C 34"W x 35.5"D x…" at bounding box center [616, 397] width 414 height 783
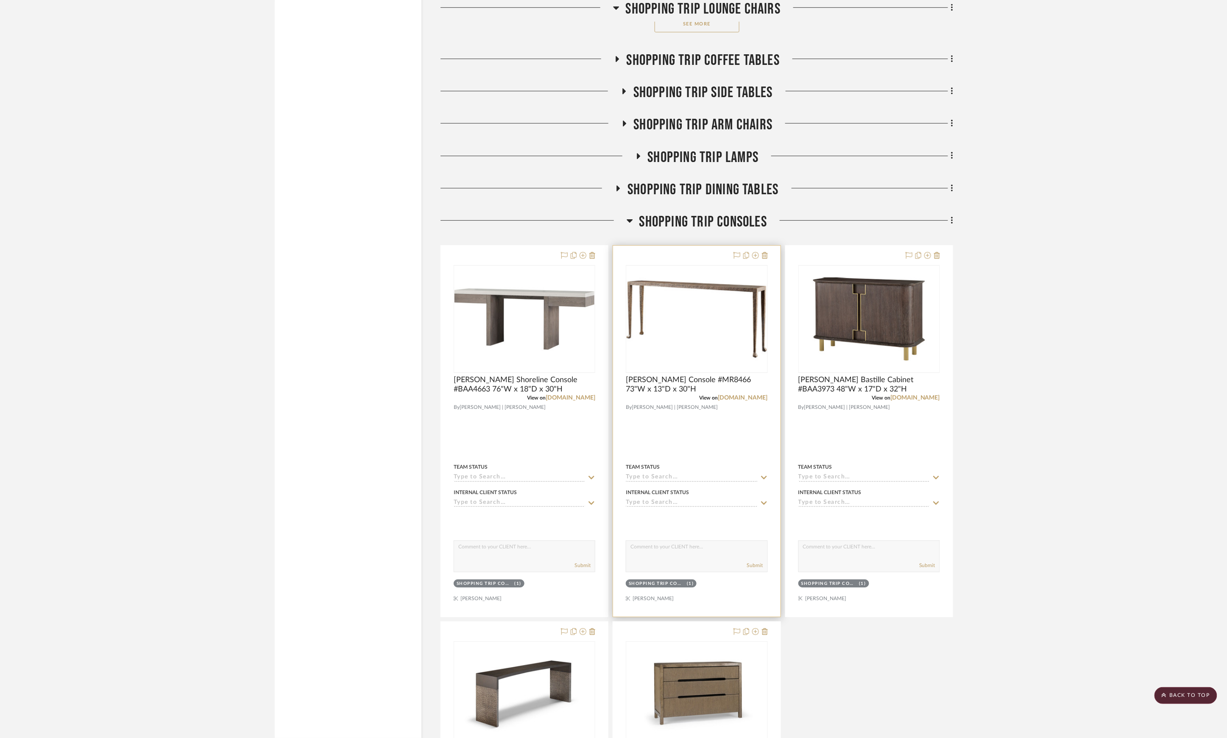
scroll to position [1356, 0]
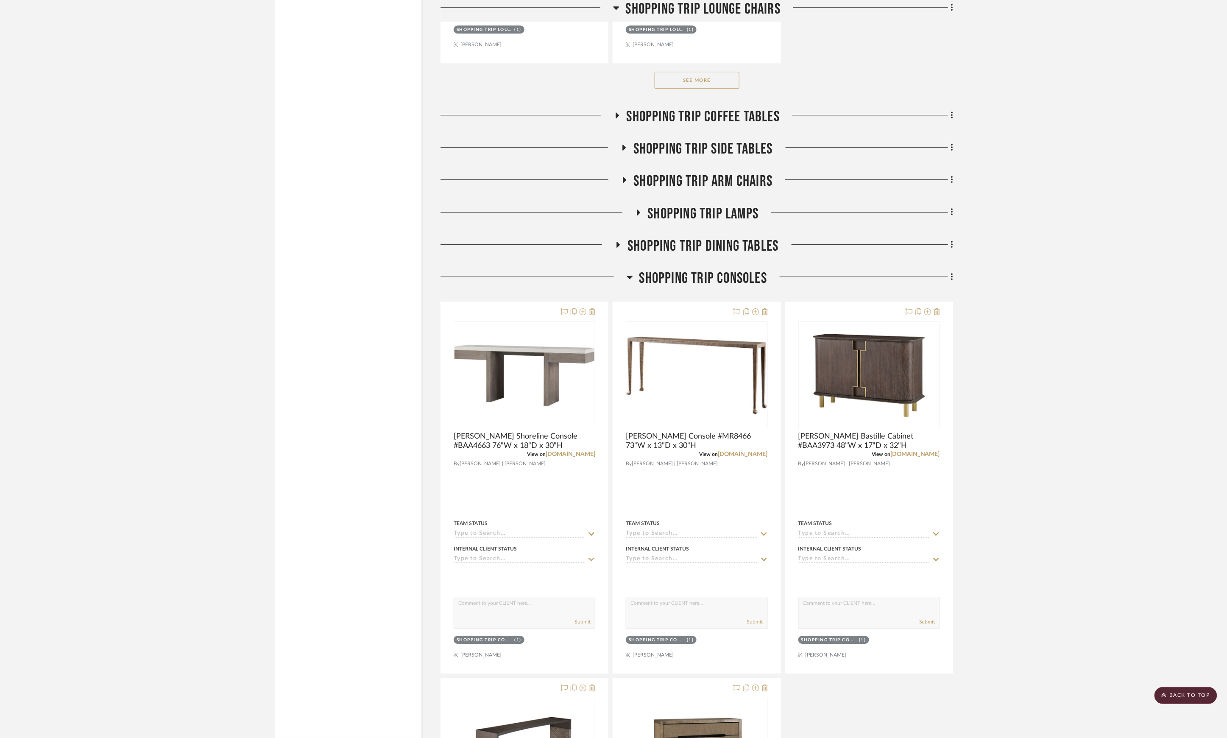
click at [708, 178] on span "Shopping Trip Arm Chairs" at bounding box center [703, 181] width 139 height 18
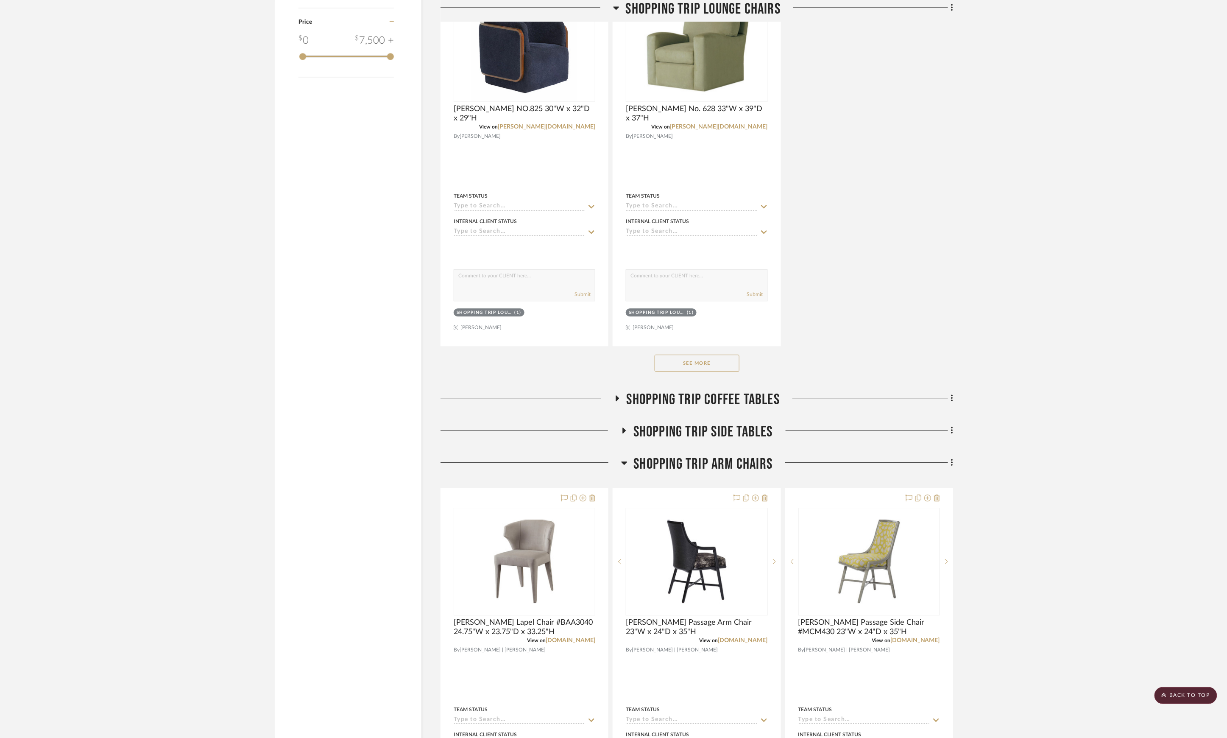
scroll to position [1130, 0]
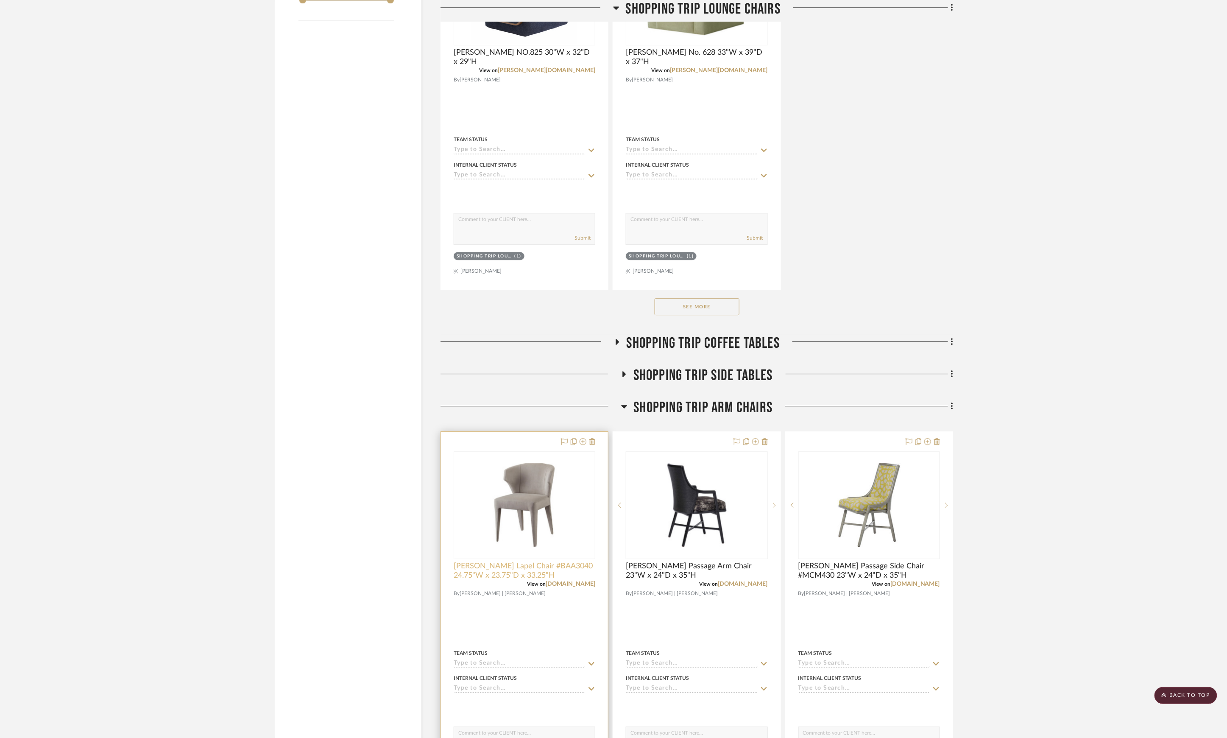
click at [552, 580] on span "[PERSON_NAME] Lapel Chair #BAA3040 24.75"W x 23.75"D x 33.25"H" at bounding box center [525, 570] width 142 height 19
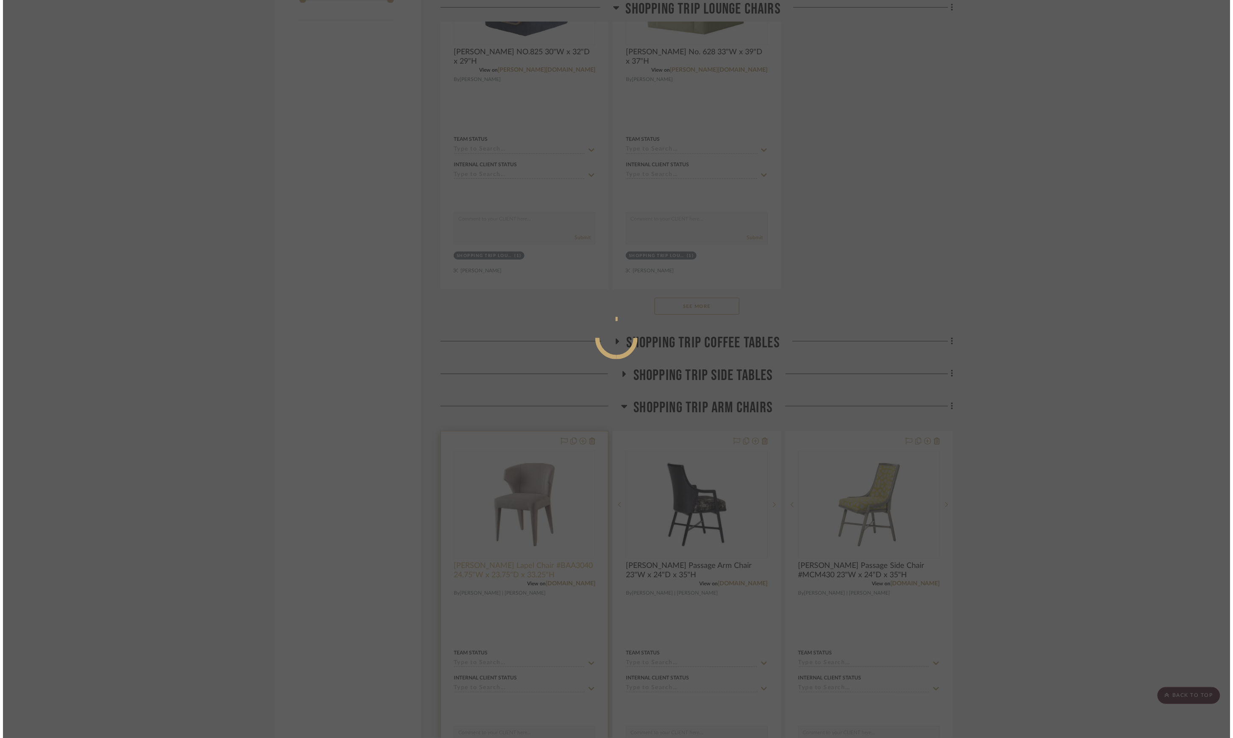
scroll to position [0, 0]
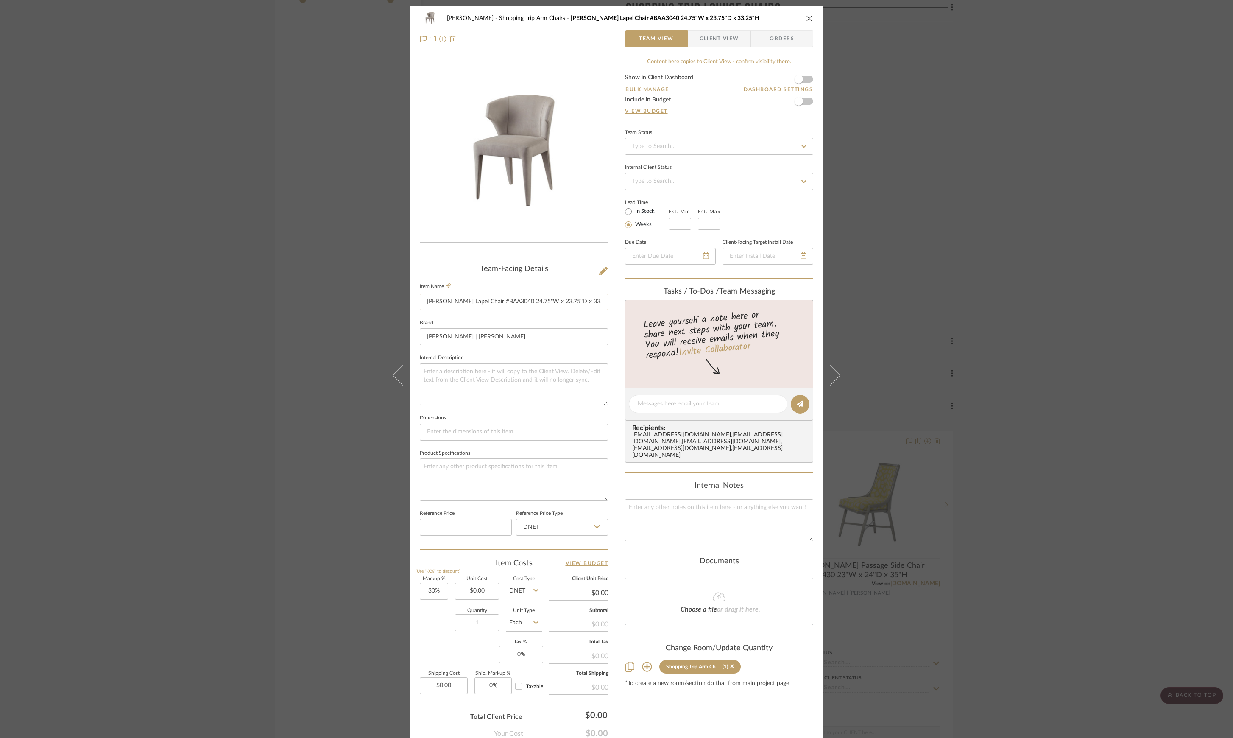
drag, startPoint x: 425, startPoint y: 300, endPoint x: 660, endPoint y: 298, distance: 235.3
click at [660, 298] on div "Lesnik Shopping Trip Arm Chairs Baker Lapel Chair #BAA3040 24.75"W x 23.75"D x …" at bounding box center [616, 397] width 414 height 783
click at [297, 186] on div "Lesnik Shopping Trip Arm Chairs Baker Lapel Chair #BAA3040 24.75"W x 23.75"D x …" at bounding box center [616, 369] width 1233 height 738
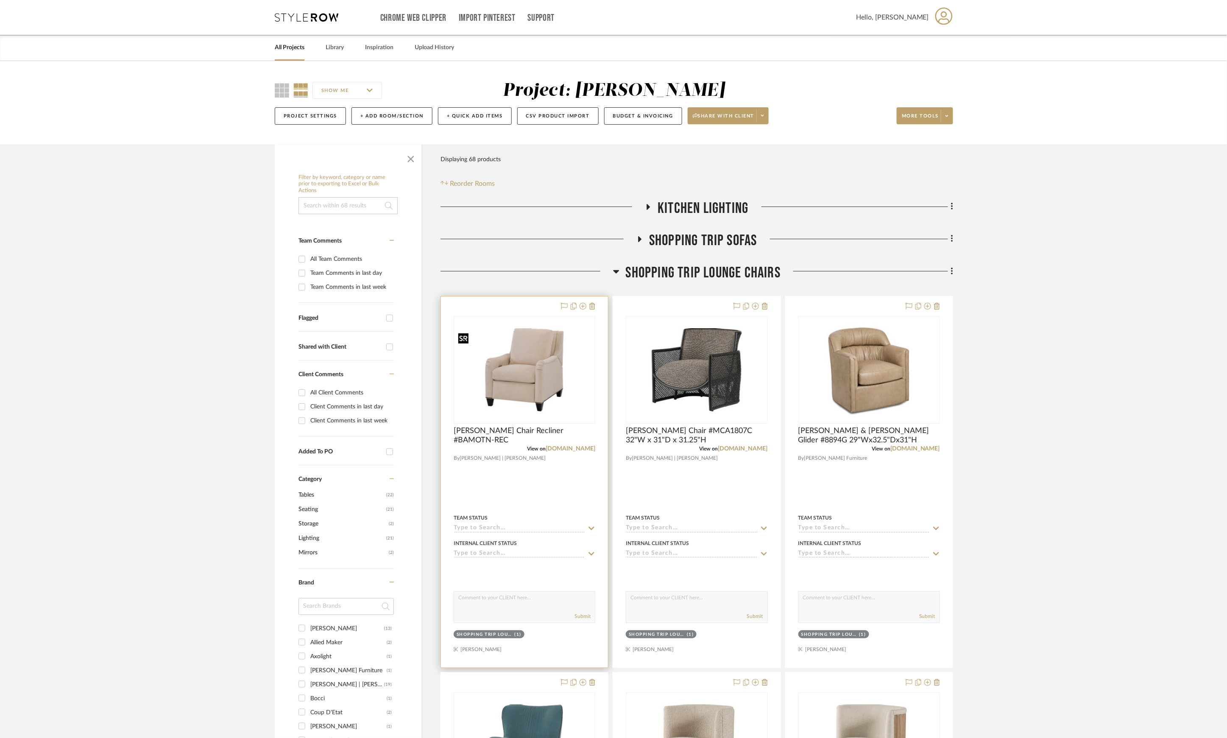
click at [0, 0] on img at bounding box center [0, 0] width 0 height 0
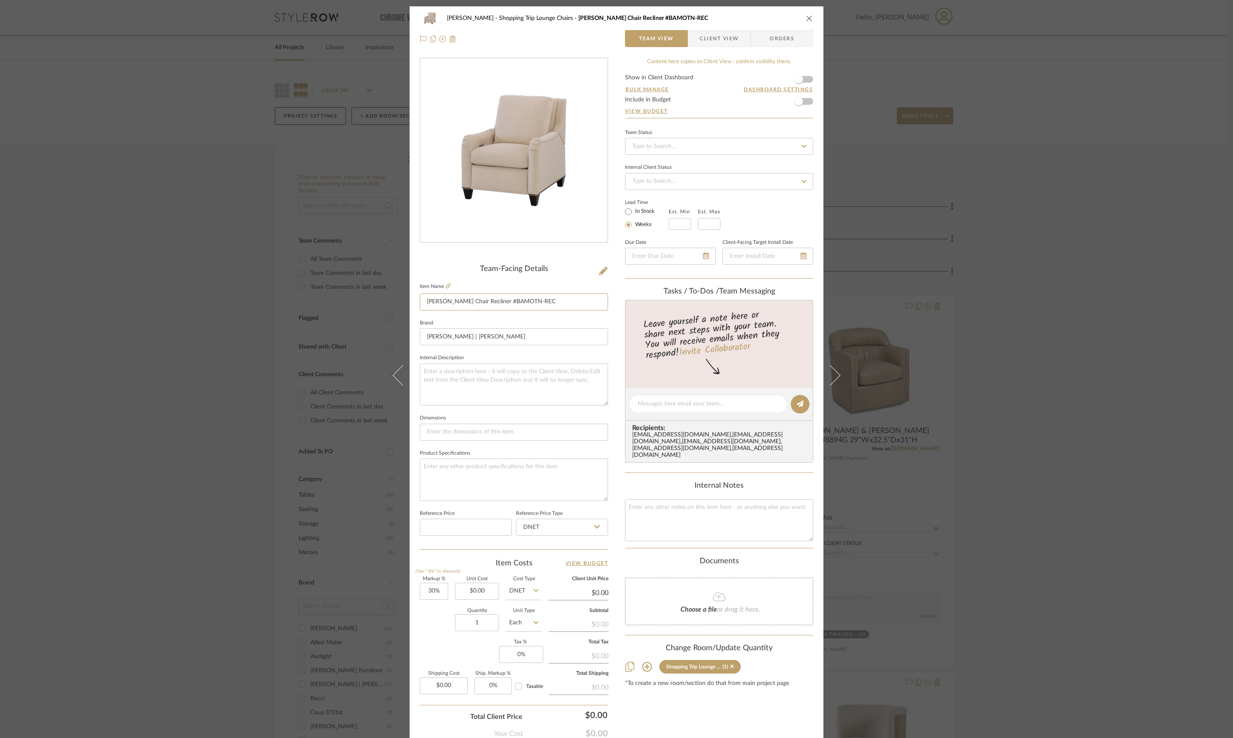
drag, startPoint x: 532, startPoint y: 301, endPoint x: 416, endPoint y: 298, distance: 115.7
click at [416, 298] on div "[PERSON_NAME] Shopping Trip Lounge Chairs [PERSON_NAME] Chair Recliner #BAMOTN-…" at bounding box center [616, 397] width 414 height 783
click at [294, 378] on div "[PERSON_NAME] Shopping Trip Lounge Chairs [PERSON_NAME] Chair Recliner #BAMOTN-…" at bounding box center [616, 369] width 1233 height 738
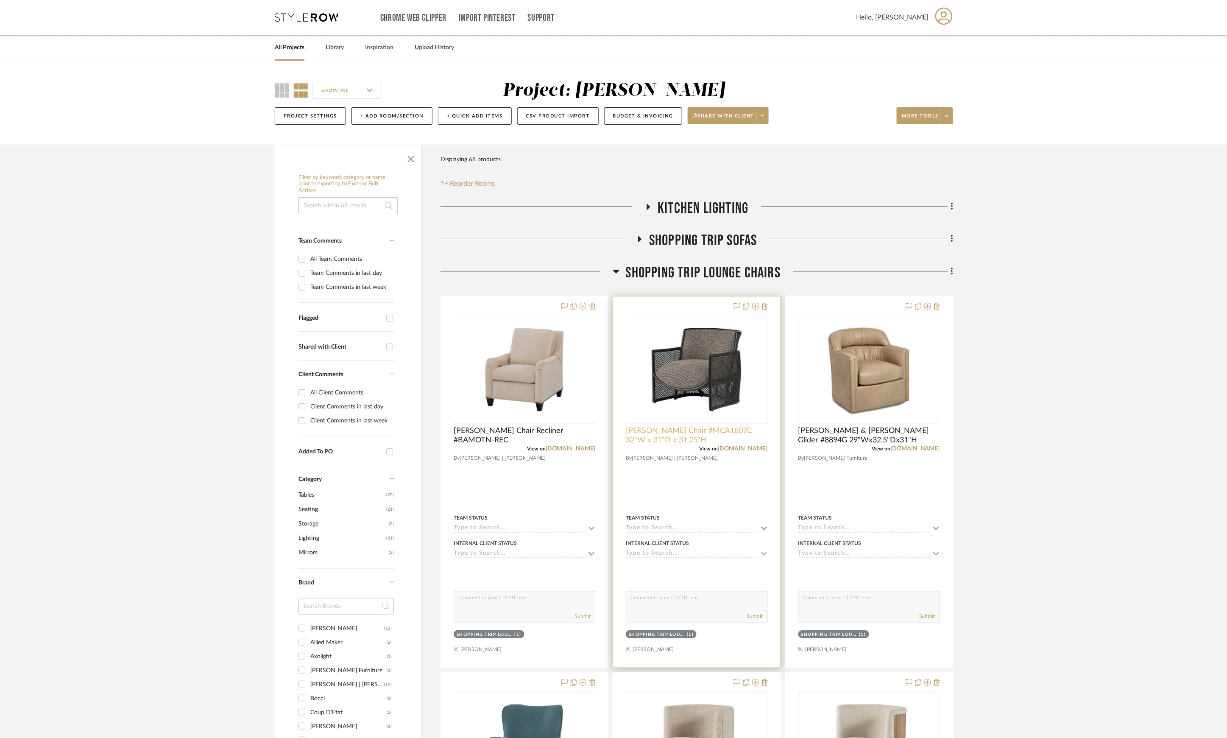
click at [720, 429] on span "[PERSON_NAME] Chair #MCA1807C 32"W x 31"D x 31.25"H" at bounding box center [697, 435] width 142 height 19
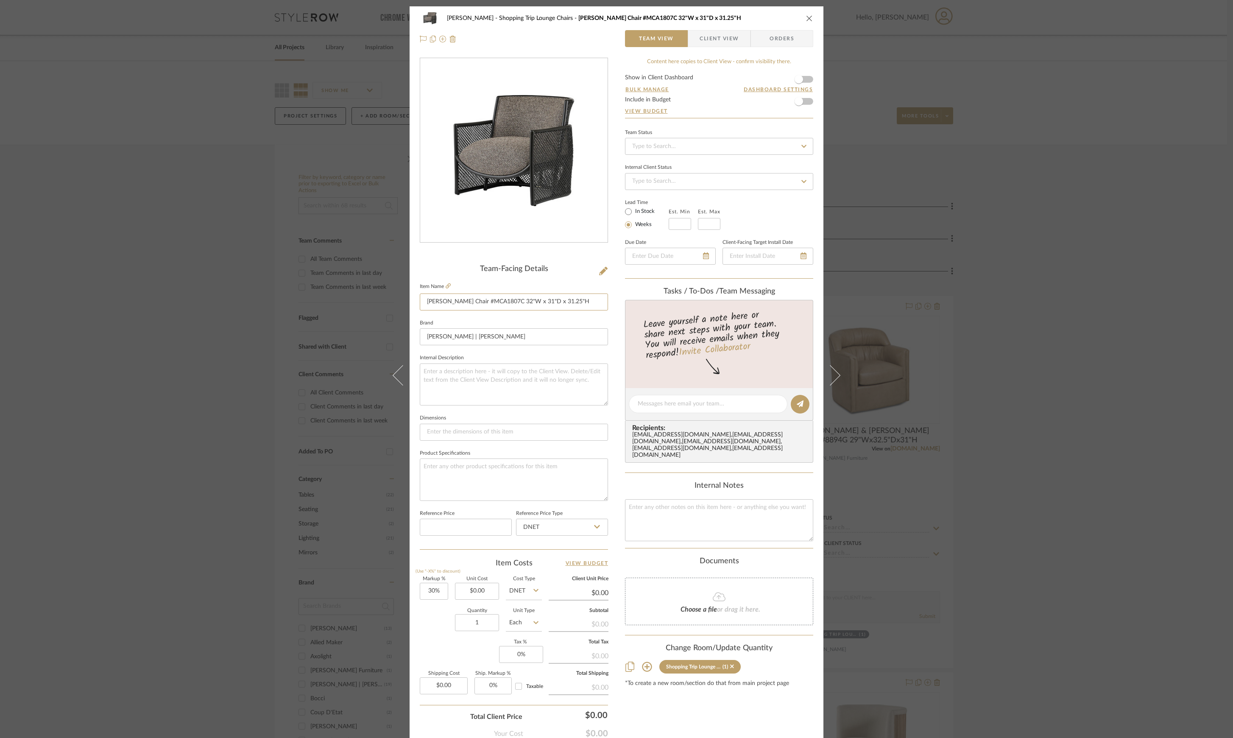
drag, startPoint x: 580, startPoint y: 301, endPoint x: 320, endPoint y: 291, distance: 260.9
click at [320, 291] on div "[PERSON_NAME] Shopping Trip Lounge Chairs [PERSON_NAME] Chair #MCA1807C 32"W x …" at bounding box center [616, 369] width 1233 height 738
click at [1017, 234] on div "Lesnik Shopping Trip Lounge Chairs Baker Taru Chair #MCA1807C 32"W x 31"D x 31.…" at bounding box center [616, 369] width 1233 height 738
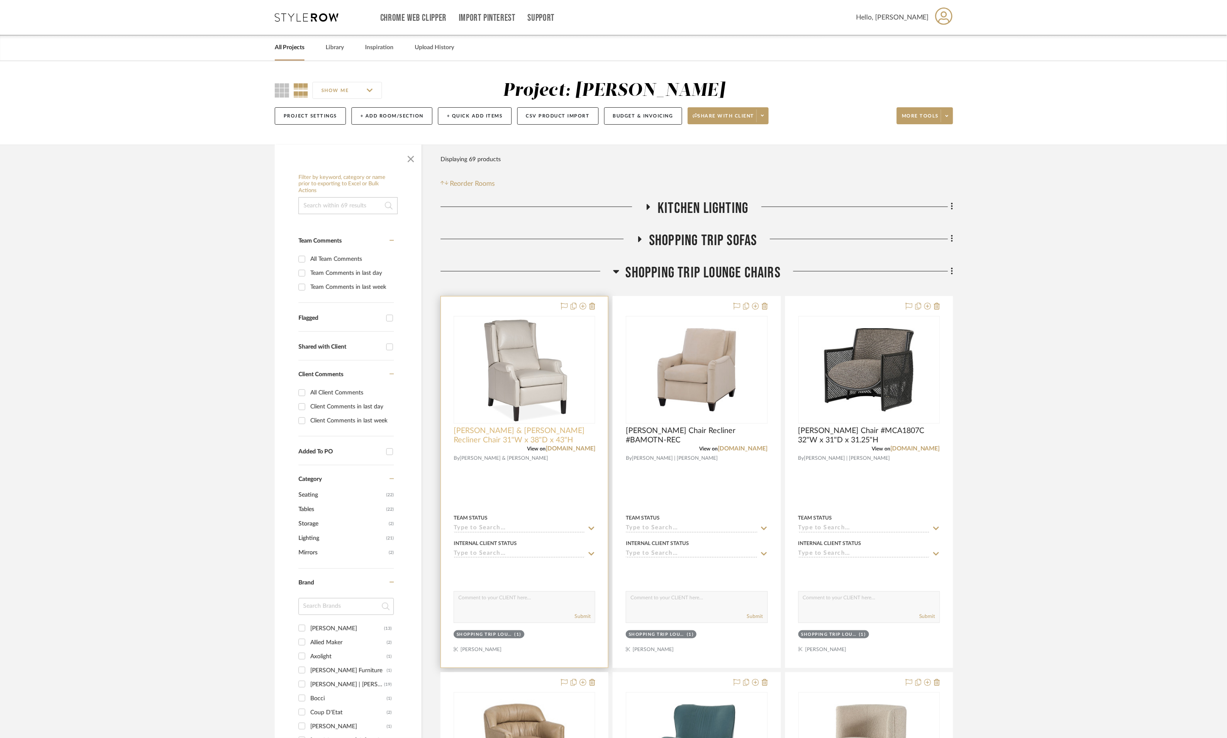
click at [549, 438] on span "[PERSON_NAME] & [PERSON_NAME] Recliner Chair 31"W x 38"D x 43"H" at bounding box center [525, 435] width 142 height 19
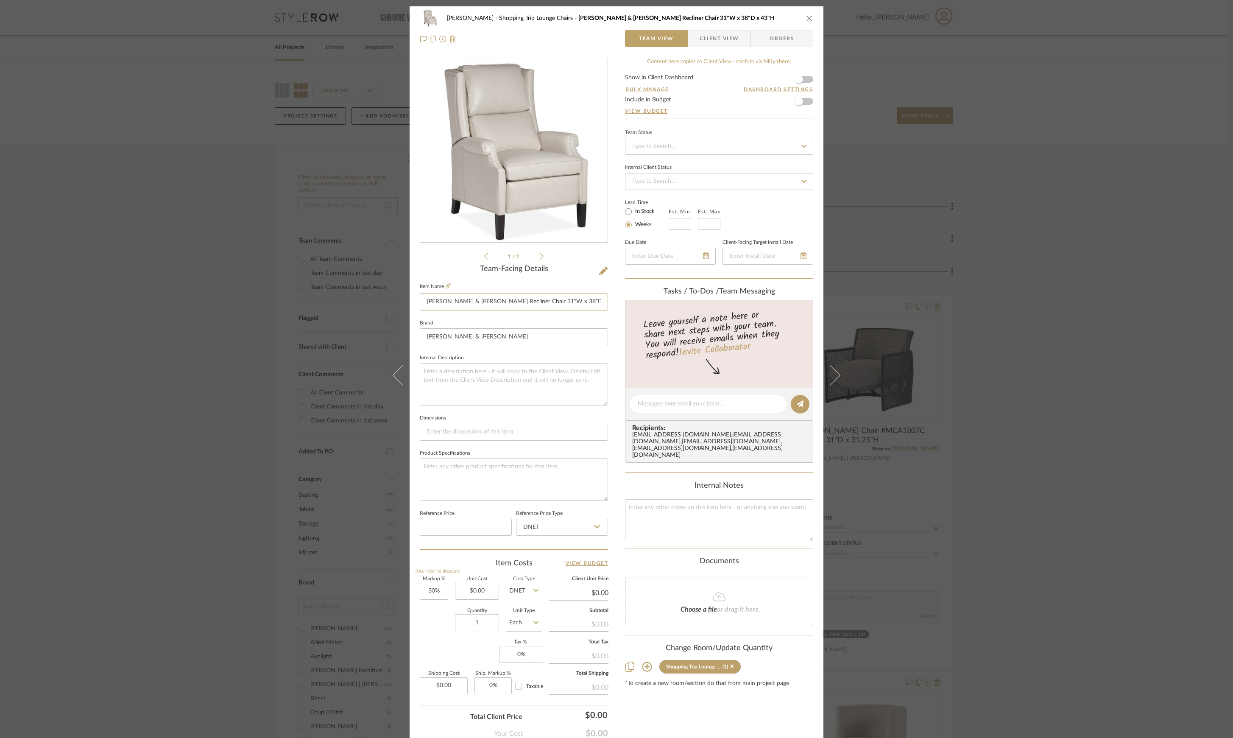
drag, startPoint x: 423, startPoint y: 301, endPoint x: 632, endPoint y: 302, distance: 209.4
click at [632, 302] on div "[PERSON_NAME] Shopping Trip Lounge Chairs [PERSON_NAME] & [PERSON_NAME] Recline…" at bounding box center [616, 397] width 414 height 783
click at [1040, 408] on div "[PERSON_NAME] Shopping Trip Lounge Chairs [PERSON_NAME] & [PERSON_NAME] Recline…" at bounding box center [616, 369] width 1233 height 738
